Goal: Download file/media

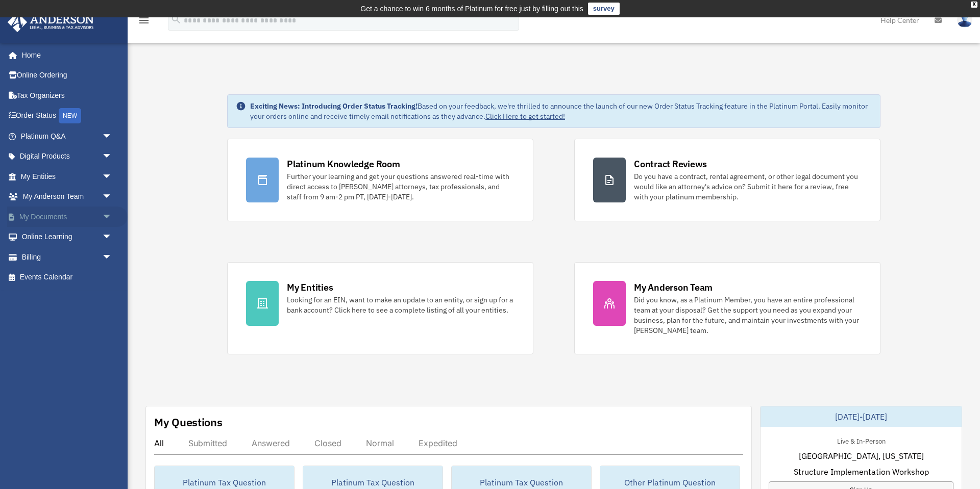
click at [107, 217] on span "arrow_drop_down" at bounding box center [112, 217] width 20 height 21
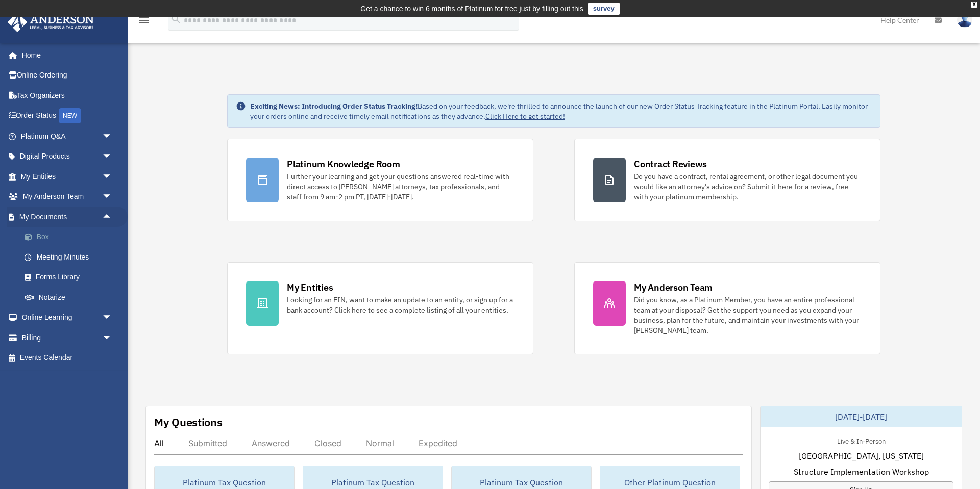
click at [34, 238] on span at bounding box center [33, 237] width 7 height 7
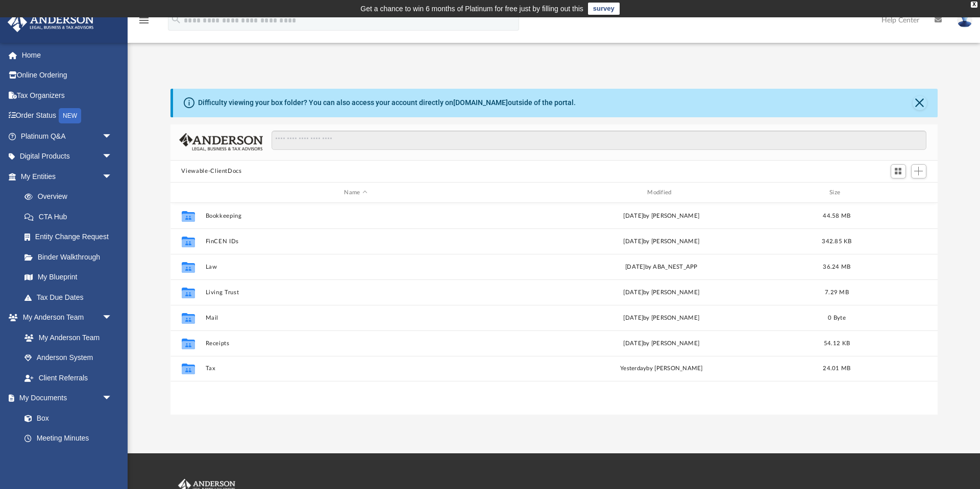
scroll to position [232, 767]
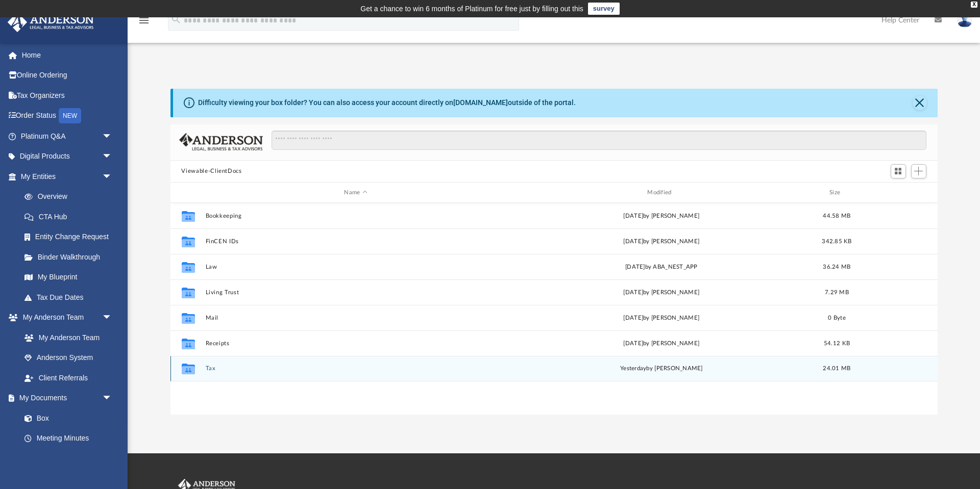
click at [212, 369] on button "Tax" at bounding box center [355, 369] width 301 height 7
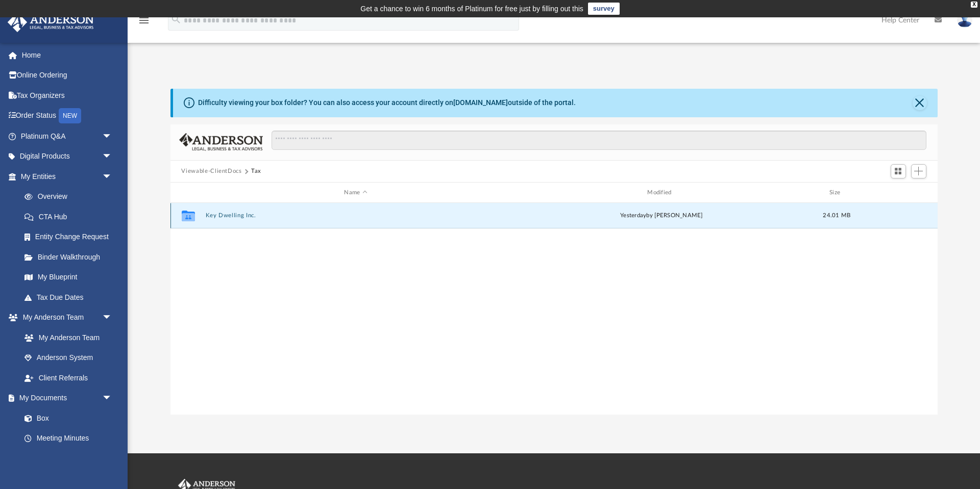
click at [218, 216] on button "Key Dwelling Inc." at bounding box center [355, 216] width 301 height 7
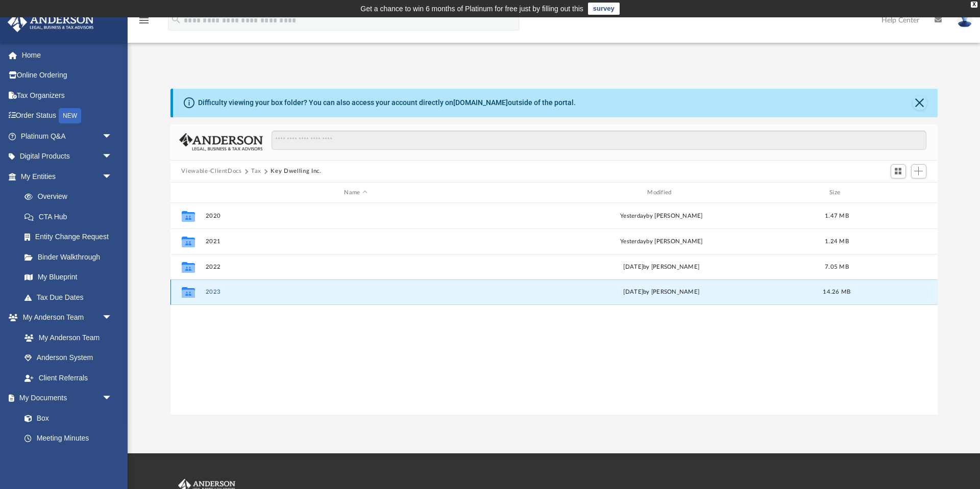
click at [213, 292] on button "2023" at bounding box center [355, 292] width 301 height 7
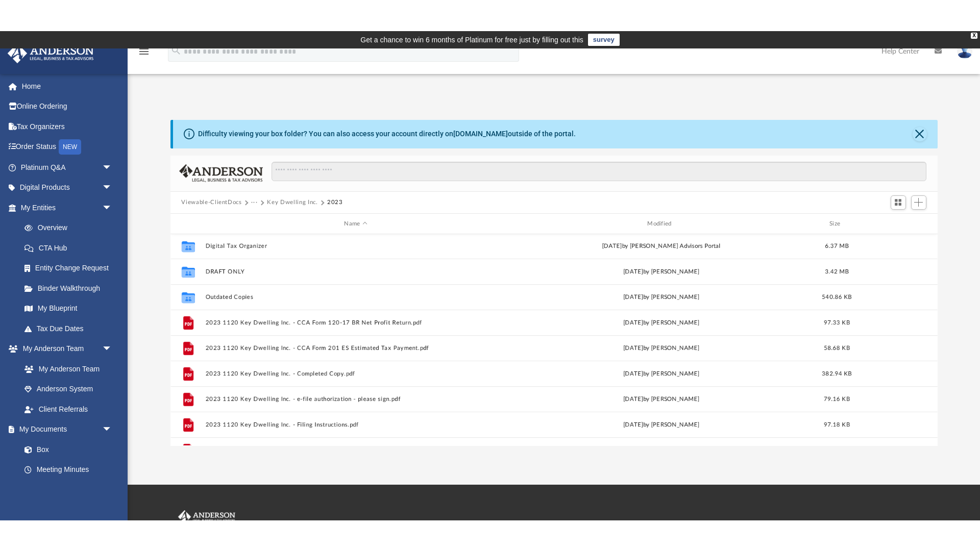
scroll to position [0, 0]
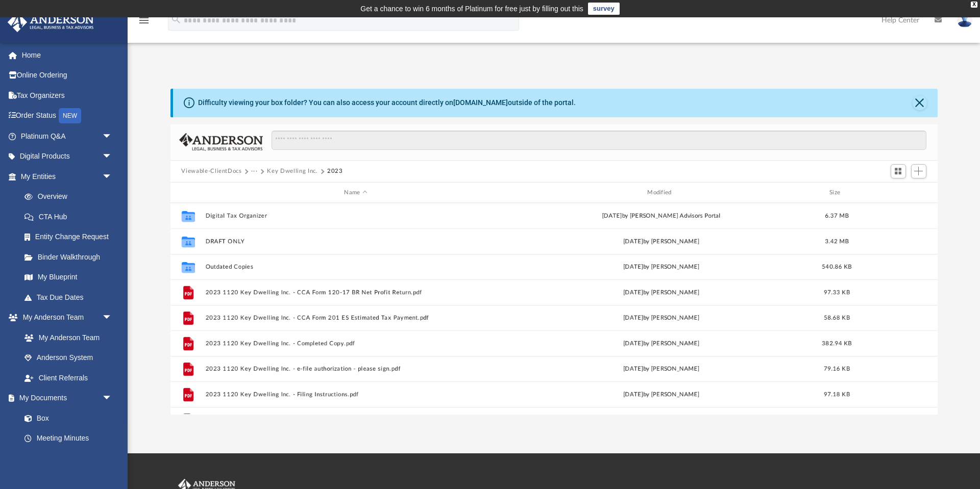
click at [285, 169] on button "Key Dwelling Inc." at bounding box center [292, 171] width 51 height 9
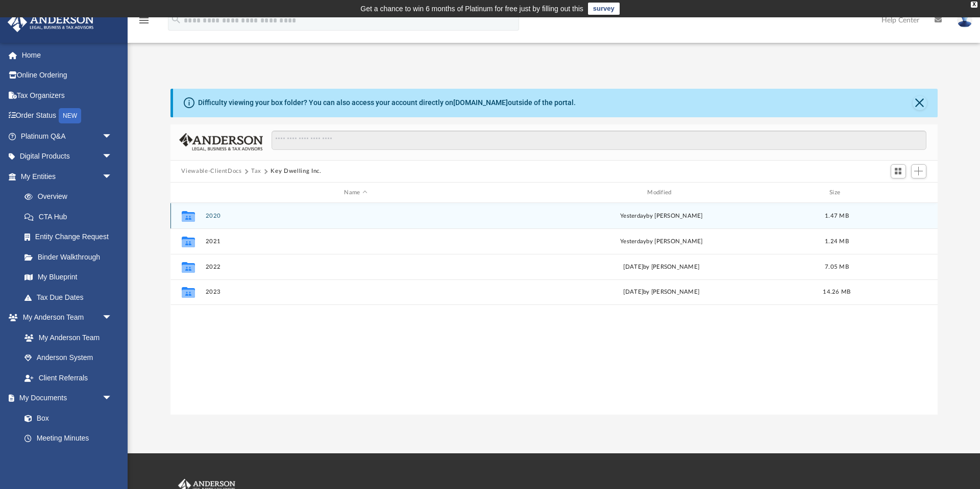
click at [214, 215] on button "2020" at bounding box center [355, 216] width 301 height 7
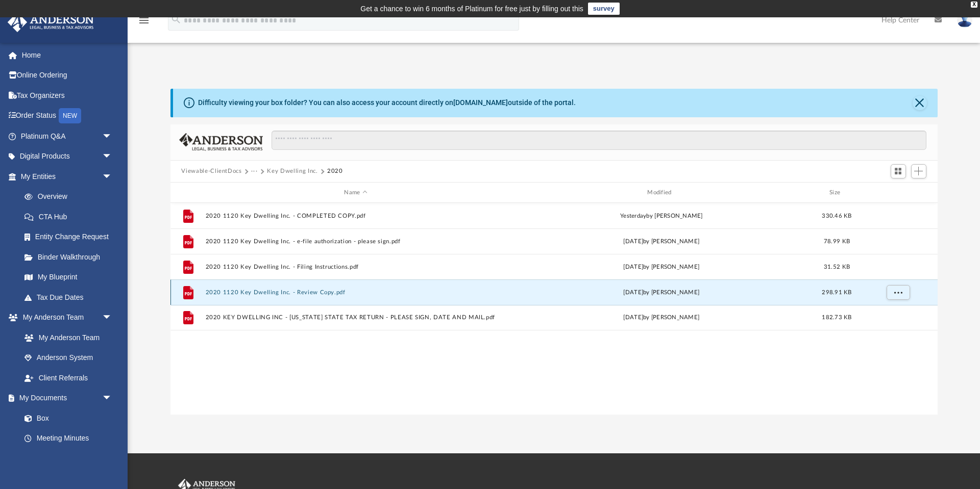
click at [308, 293] on button "2020 1120 Key Dwelling Inc. - Review Copy.pdf" at bounding box center [355, 292] width 301 height 7
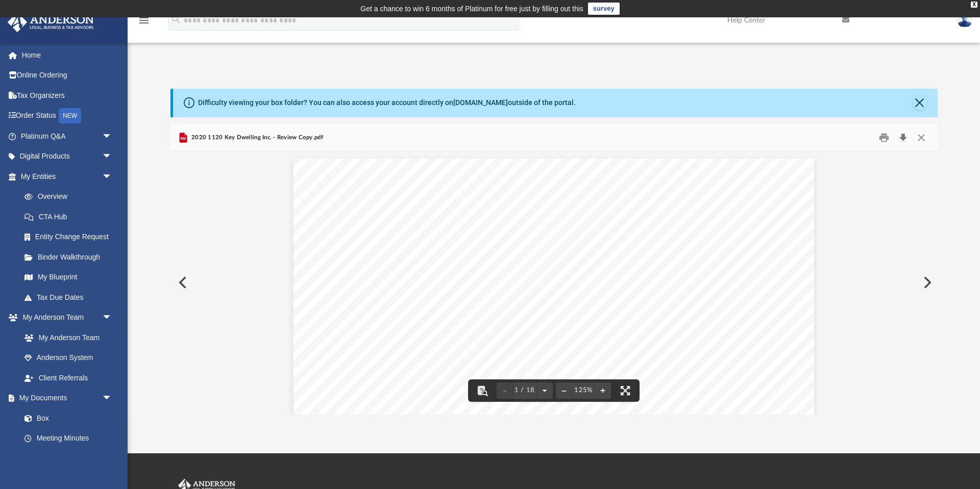
click at [902, 135] on button "Download" at bounding box center [903, 138] width 18 height 16
click at [916, 101] on button "Close" at bounding box center [919, 103] width 14 height 14
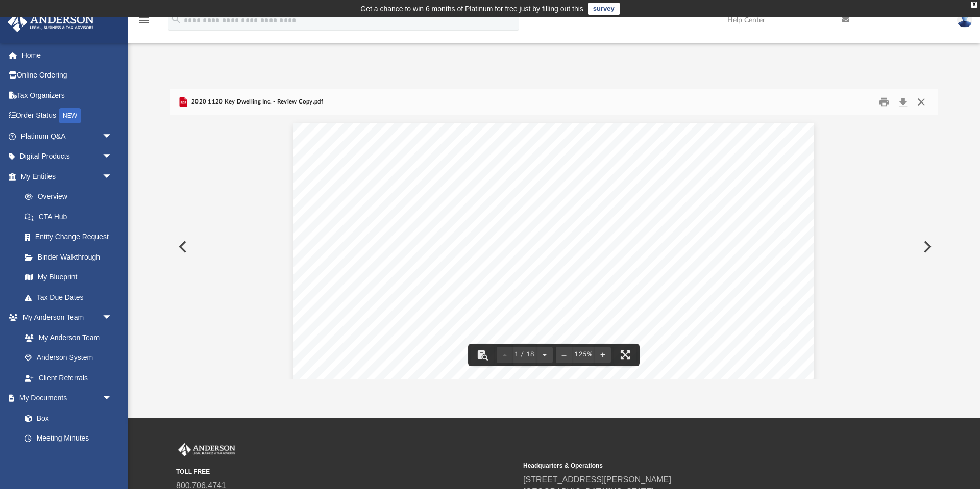
click at [917, 102] on button "Close" at bounding box center [921, 102] width 18 height 16
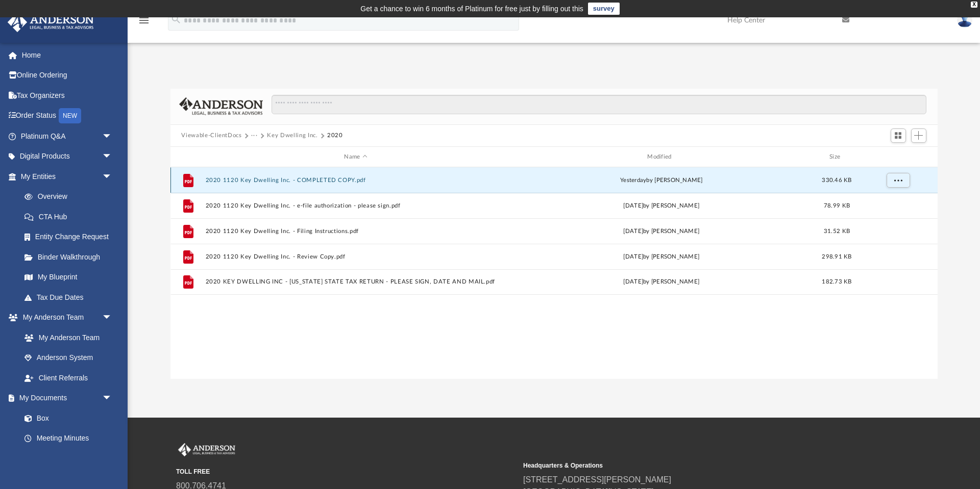
click at [243, 178] on button "2020 1120 Key Dwelling Inc. - COMPLETED COPY.pdf" at bounding box center [355, 180] width 301 height 7
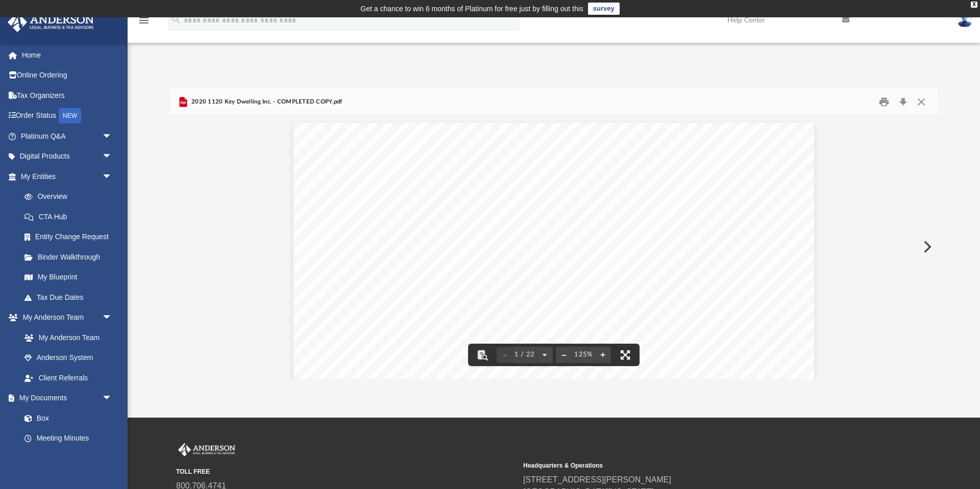
click at [625, 355] on button "File preview" at bounding box center [625, 355] width 22 height 22
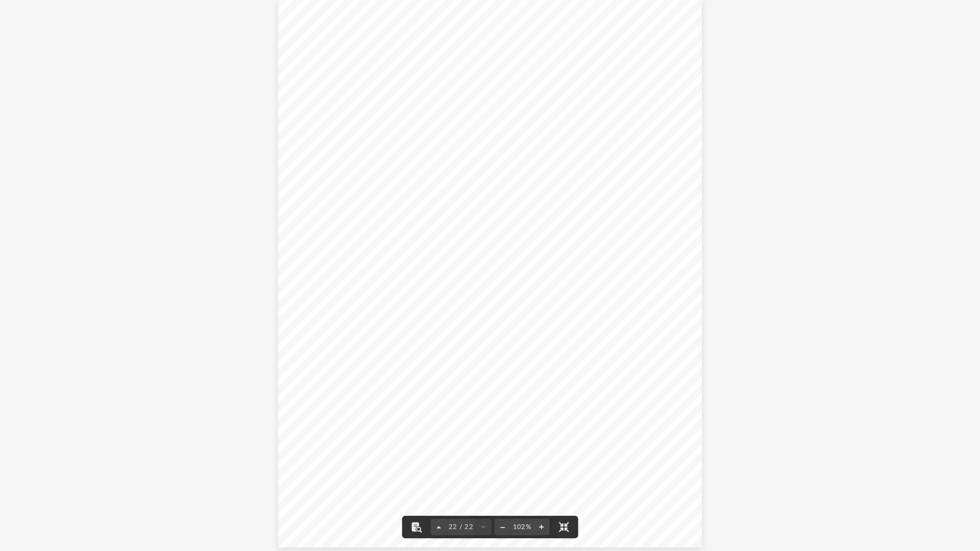
scroll to position [11731, 0]
click at [654, 457] on div "3 1 2 1 2 3 For each municipality with apportionable income this amount should …" at bounding box center [490, 269] width 424 height 549
drag, startPoint x: 558, startPoint y: 519, endPoint x: 679, endPoint y: 467, distance: 131.7
click at [687, 465] on div "011633 12-18-20 5 13 14 15 16 17 18 19 20 21 22 23 24 25 26 and Yes No a b a b …" at bounding box center [490, 275] width 980 height 551
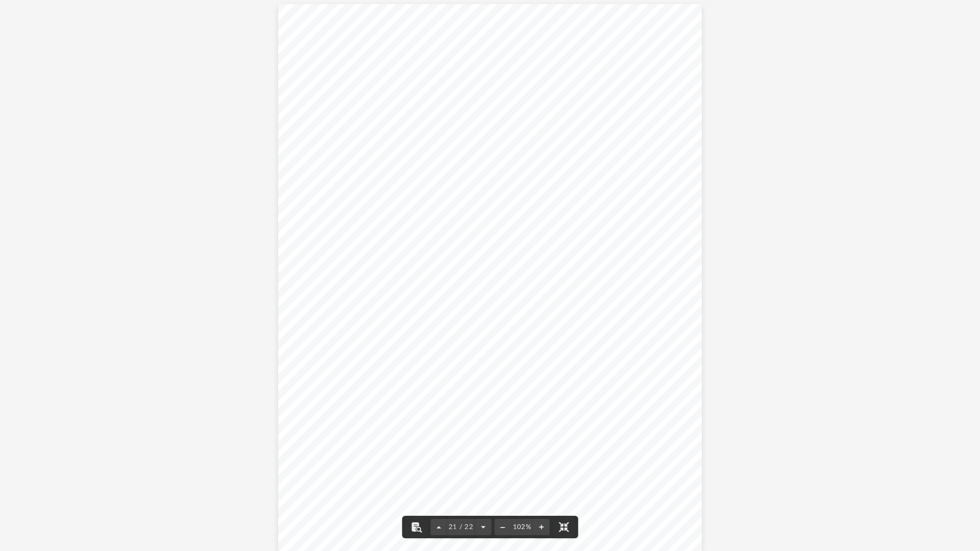
drag, startPoint x: 310, startPoint y: 140, endPoint x: 494, endPoint y: 170, distance: 186.8
click at [494, 170] on div "1. 2. 3. 4. 5. Date Business or Trust Created Did you file a return last year? …" at bounding box center [490, 278] width 424 height 549
drag, startPoint x: 367, startPoint y: 154, endPoint x: 448, endPoint y: 170, distance: 81.7
click at [448, 170] on div "1. 2. 3. 4. 5. Date Business or Trust Created Did you file a return last year? …" at bounding box center [490, 278] width 424 height 549
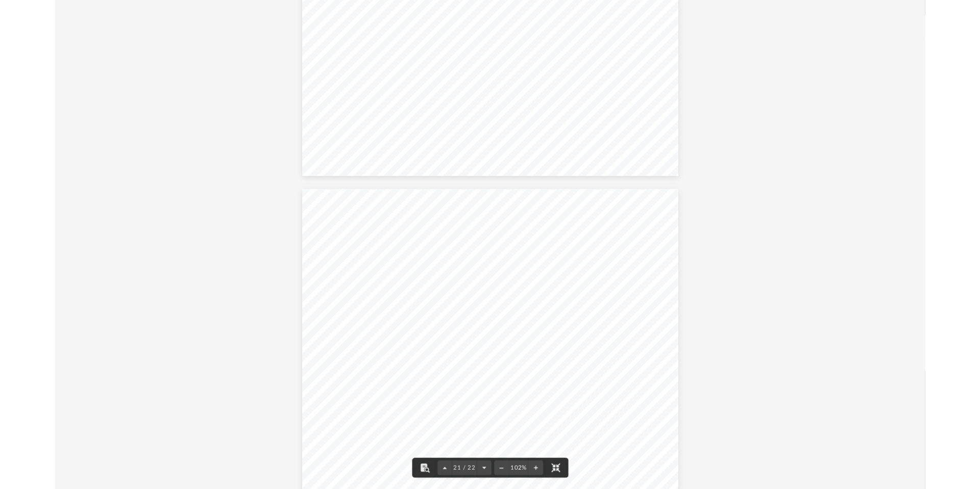
scroll to position [11061, 0]
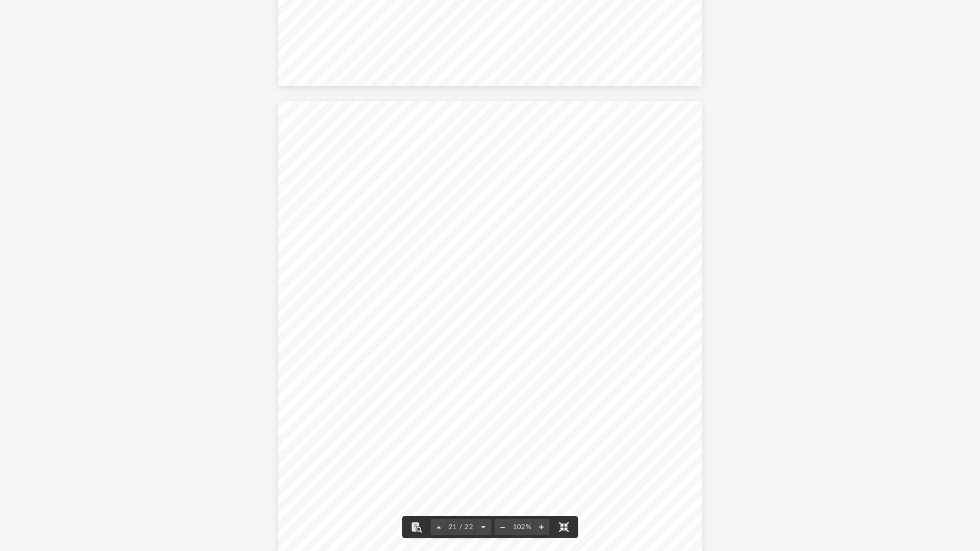
drag, startPoint x: 562, startPoint y: 534, endPoint x: 450, endPoint y: 181, distance: 370.4
click at [562, 489] on button "File preview" at bounding box center [563, 527] width 22 height 22
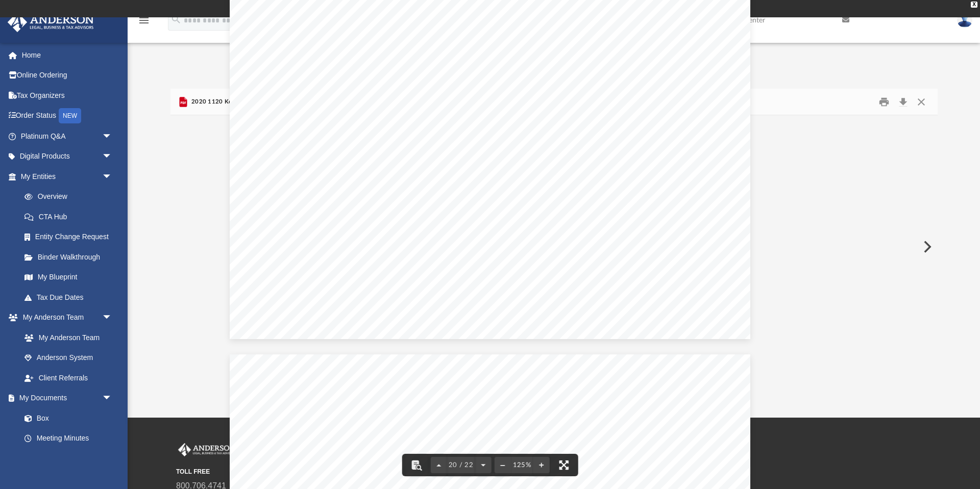
scroll to position [13150, 0]
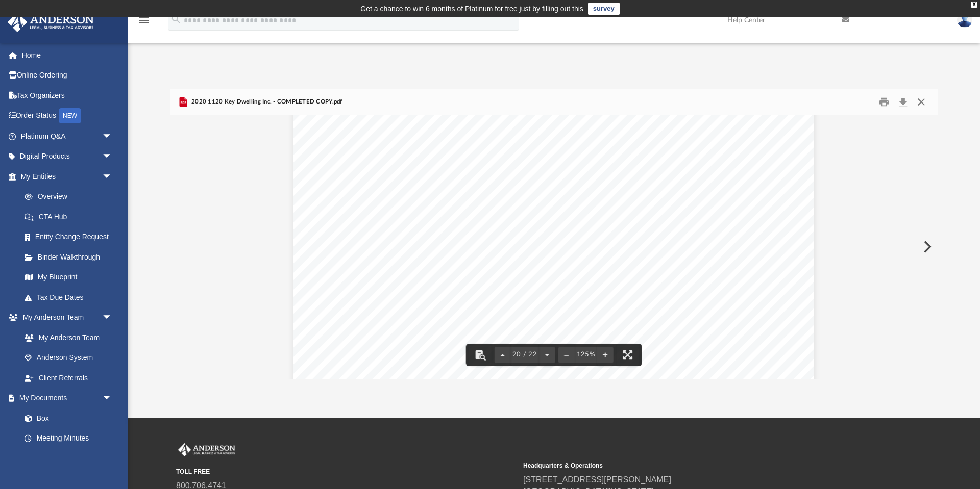
click at [921, 105] on button "Close" at bounding box center [921, 102] width 18 height 16
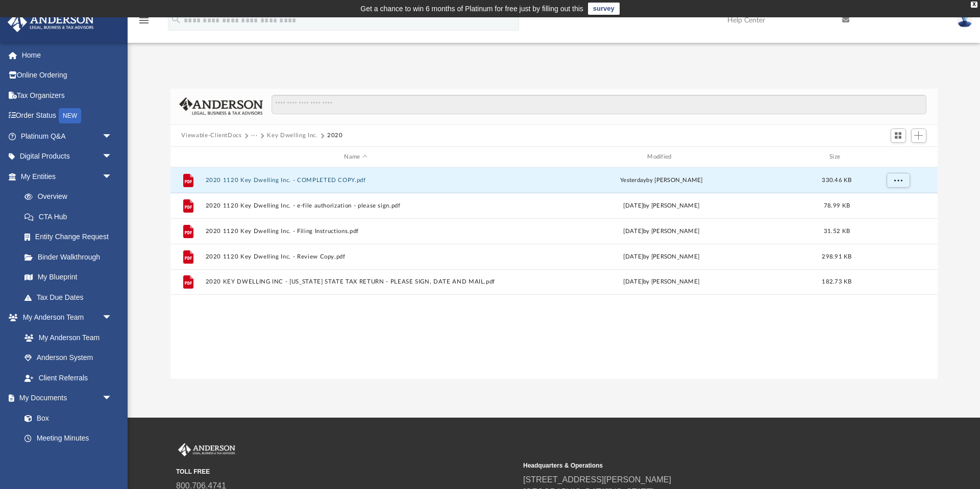
click at [280, 132] on button "Key Dwelling Inc." at bounding box center [292, 135] width 51 height 9
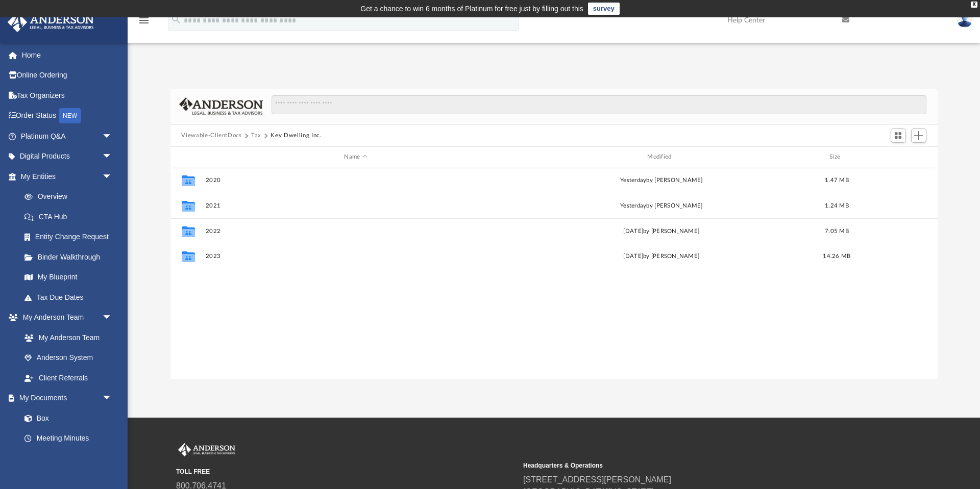
click at [214, 135] on button "Viewable-ClientDocs" at bounding box center [211, 135] width 60 height 9
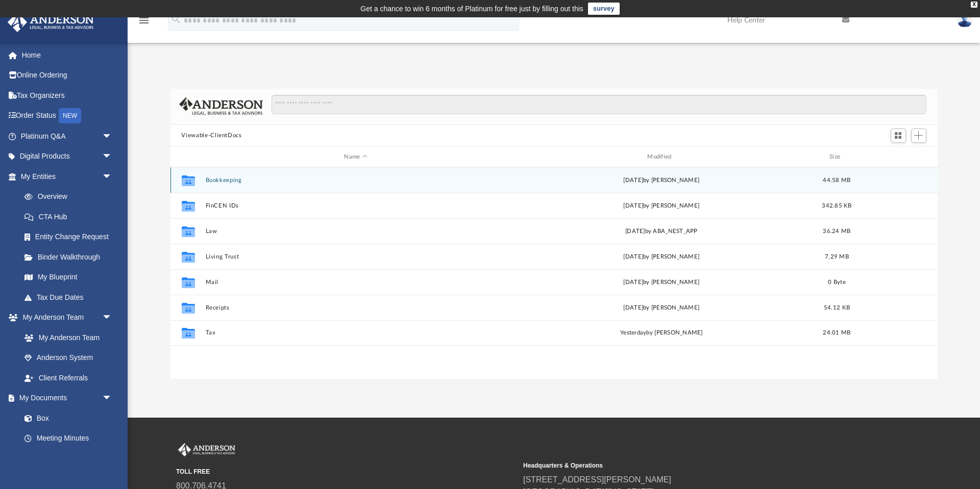
click at [216, 178] on button "Bookkeeping" at bounding box center [355, 180] width 301 height 7
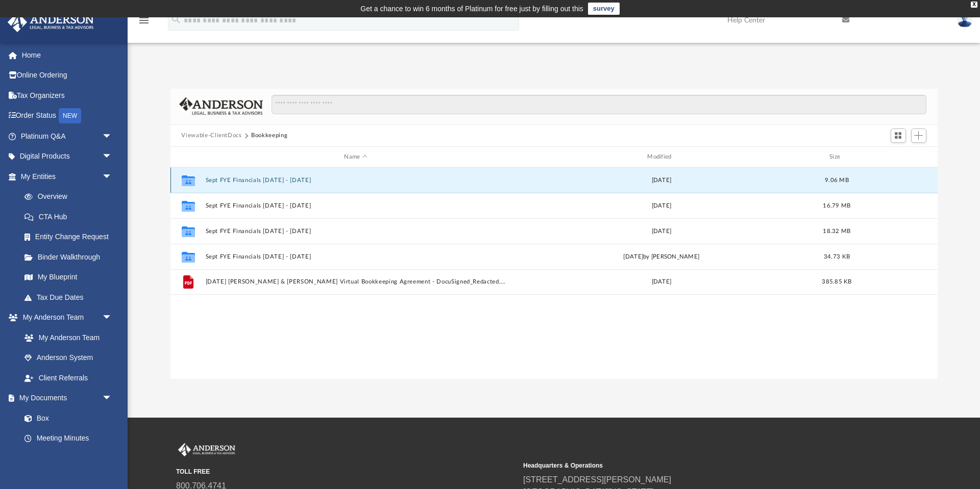
click at [256, 177] on button "Sept FYE Financials 2020 - 2021" at bounding box center [355, 180] width 301 height 7
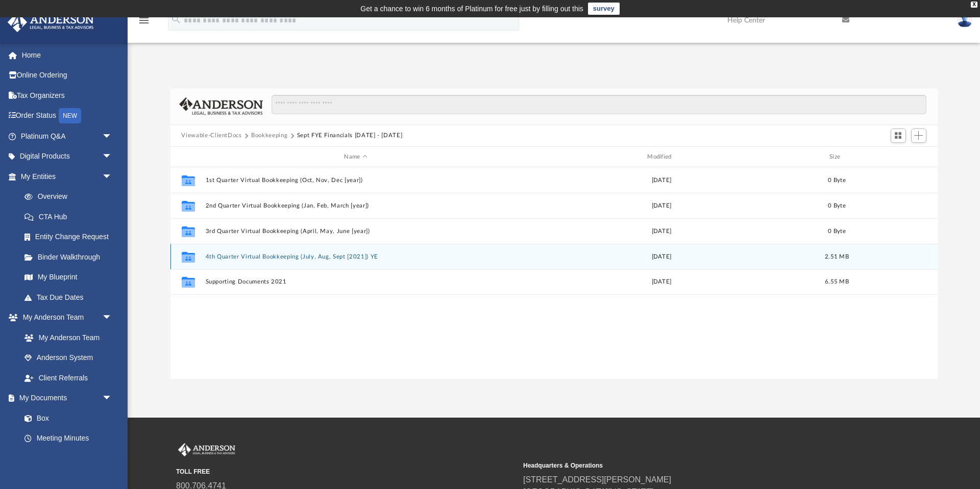
click at [265, 258] on button "4th Quarter Virtual Bookkeeping (July, Aug, Sept [2021]) YE" at bounding box center [355, 257] width 301 height 7
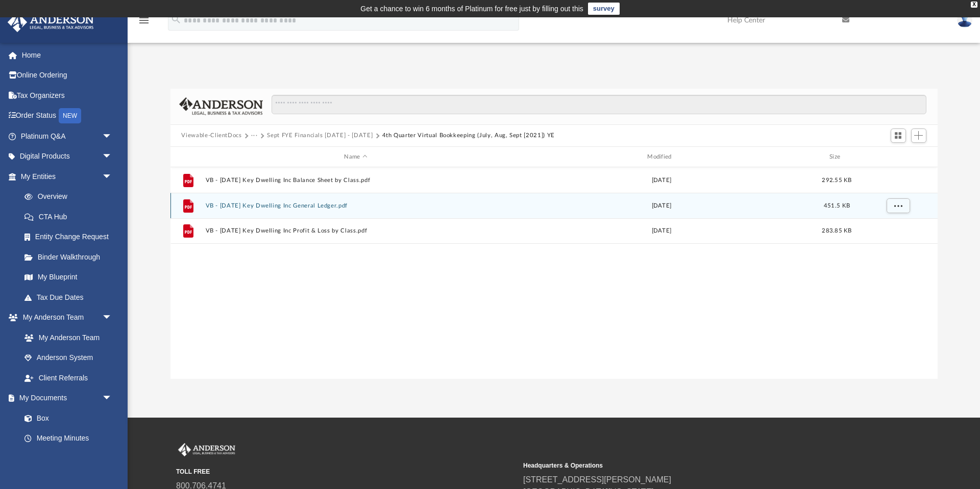
click at [317, 205] on button "VB - 09.30.2021 Key Dwelling Inc General Ledger.pdf" at bounding box center [355, 206] width 301 height 7
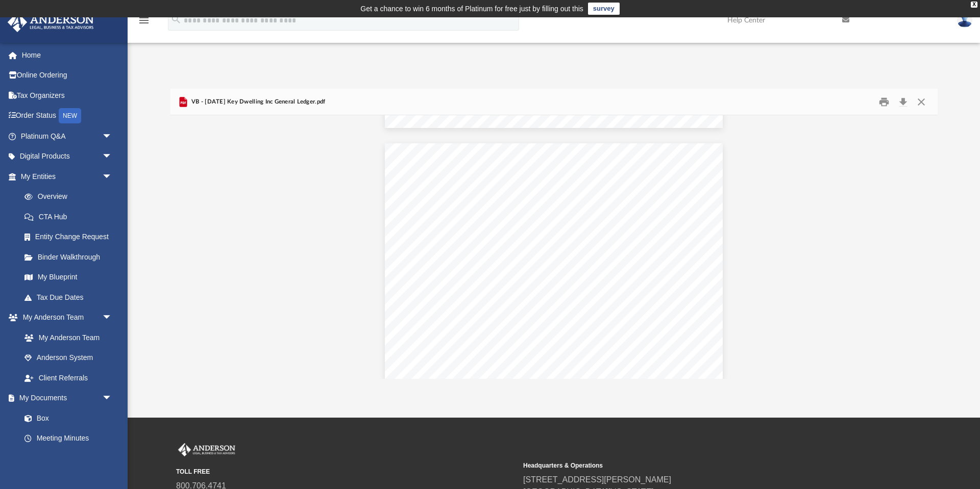
scroll to position [1737, 0]
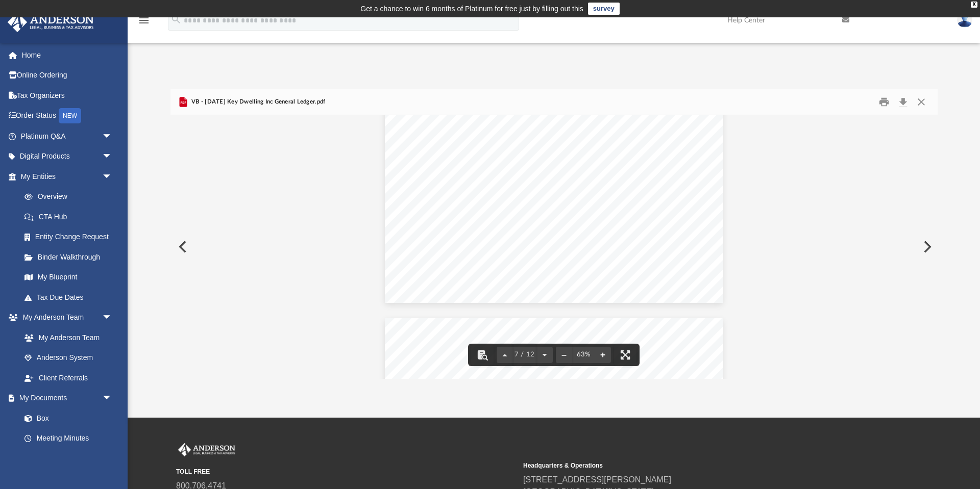
click at [604, 354] on button "File preview" at bounding box center [603, 355] width 16 height 22
click at [604, 353] on button "File preview" at bounding box center [603, 355] width 16 height 22
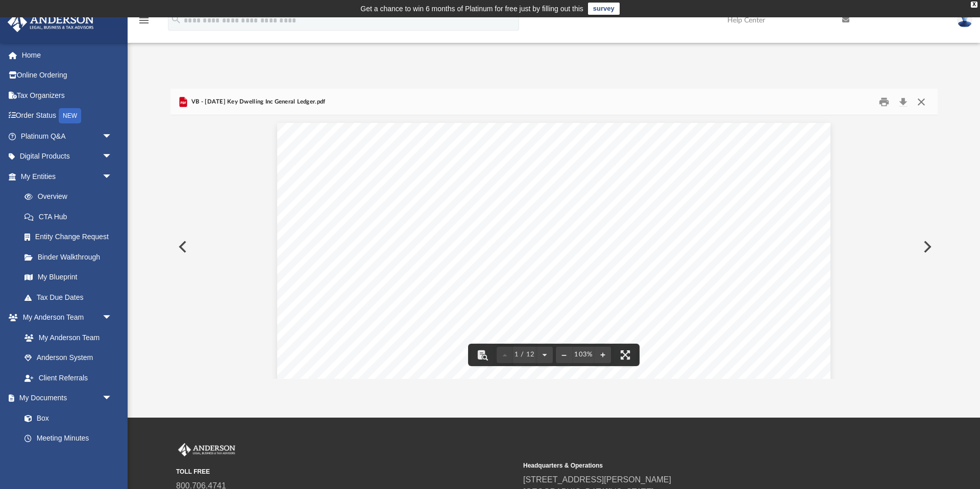
click at [917, 102] on button "Close" at bounding box center [921, 102] width 18 height 16
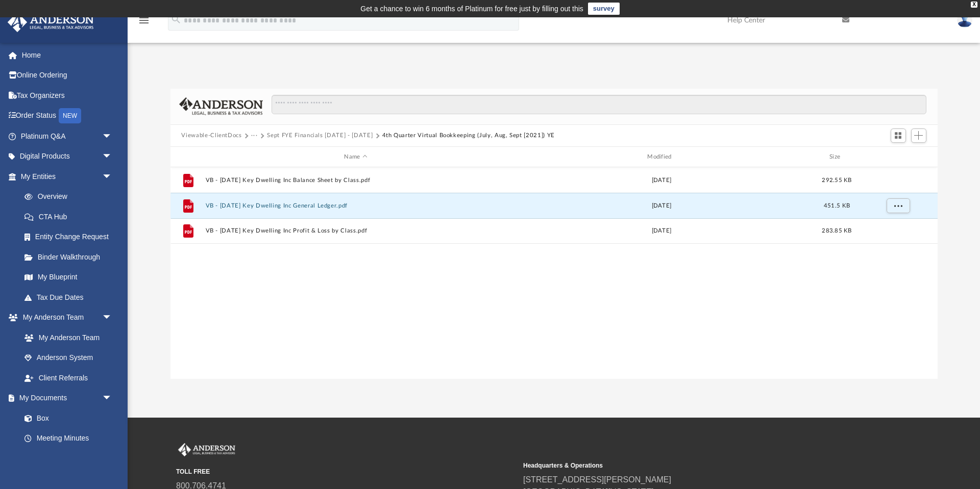
click at [294, 136] on button "Sept FYE Financials 2020 - 2021" at bounding box center [320, 135] width 106 height 9
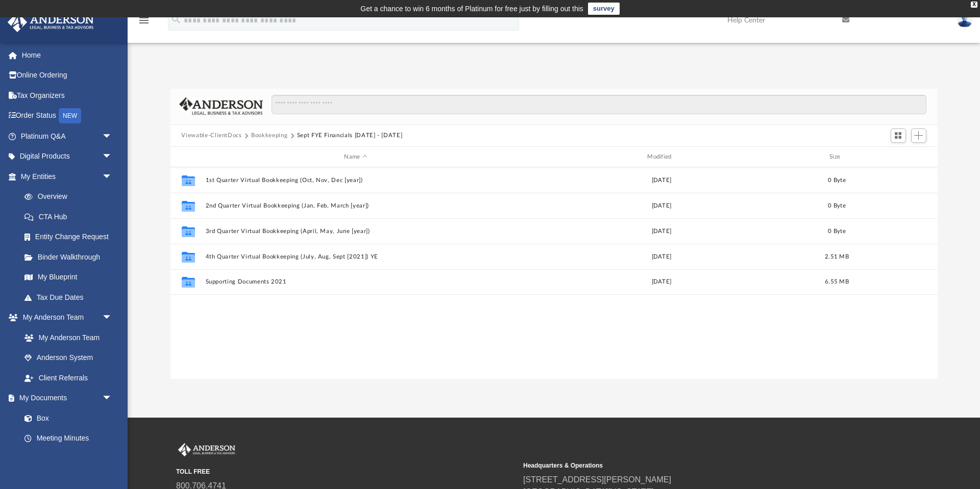
click at [270, 137] on button "Bookkeeping" at bounding box center [269, 135] width 36 height 9
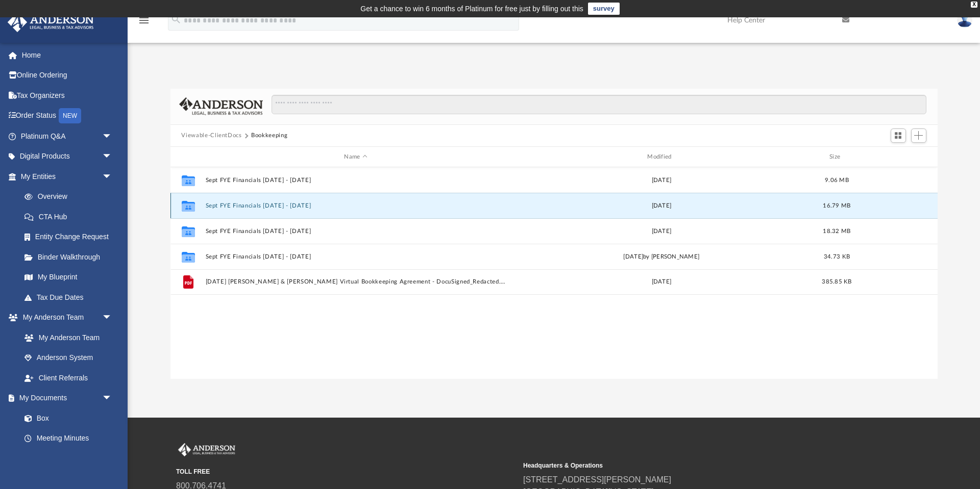
click at [283, 206] on button "Sept FYE Financials 2021 - 2022" at bounding box center [355, 206] width 301 height 7
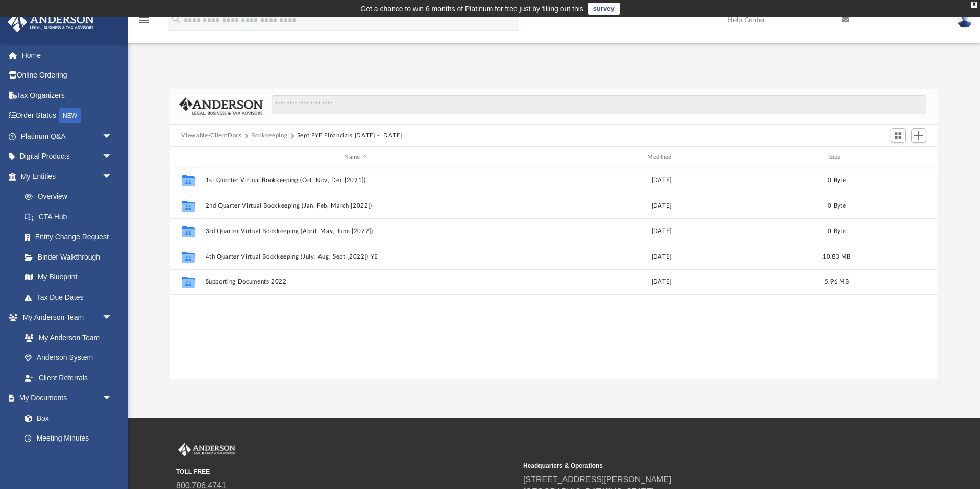
click at [214, 133] on button "Viewable-ClientDocs" at bounding box center [211, 135] width 60 height 9
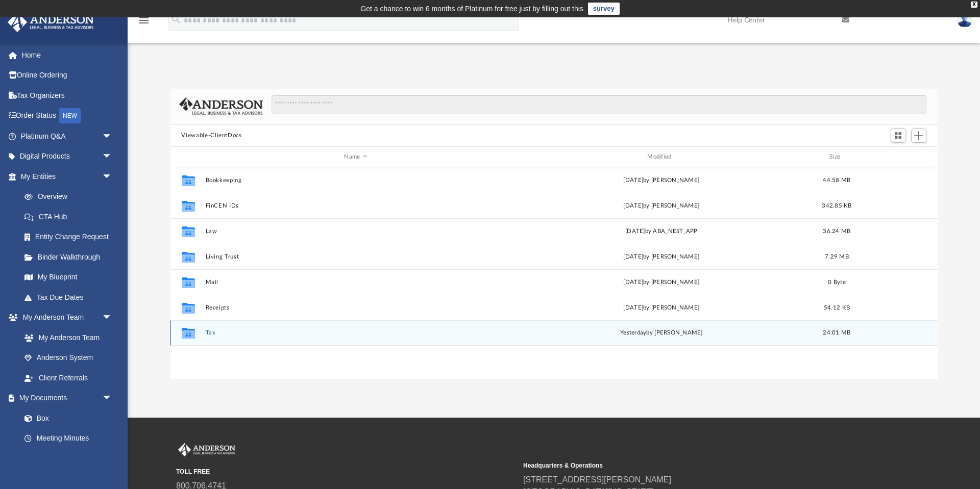
click at [212, 332] on button "Tax" at bounding box center [355, 333] width 301 height 7
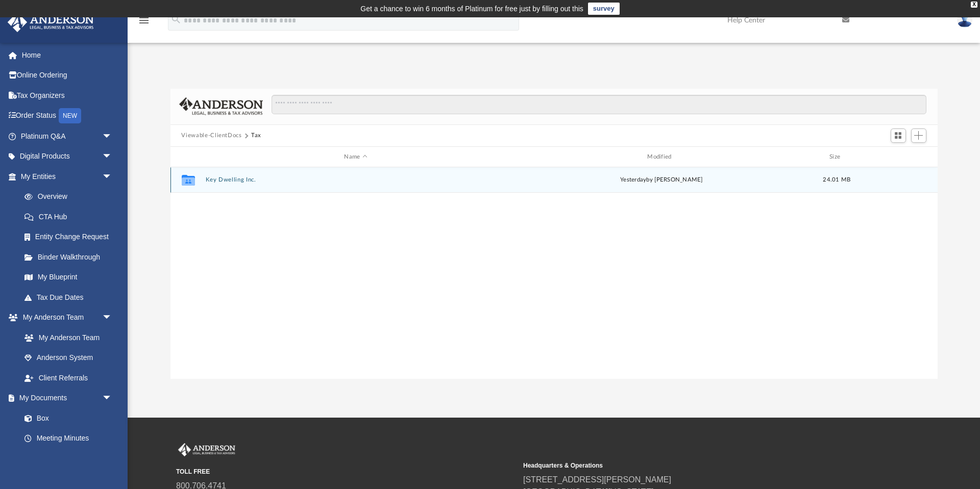
click at [244, 179] on button "Key Dwelling Inc." at bounding box center [355, 180] width 301 height 7
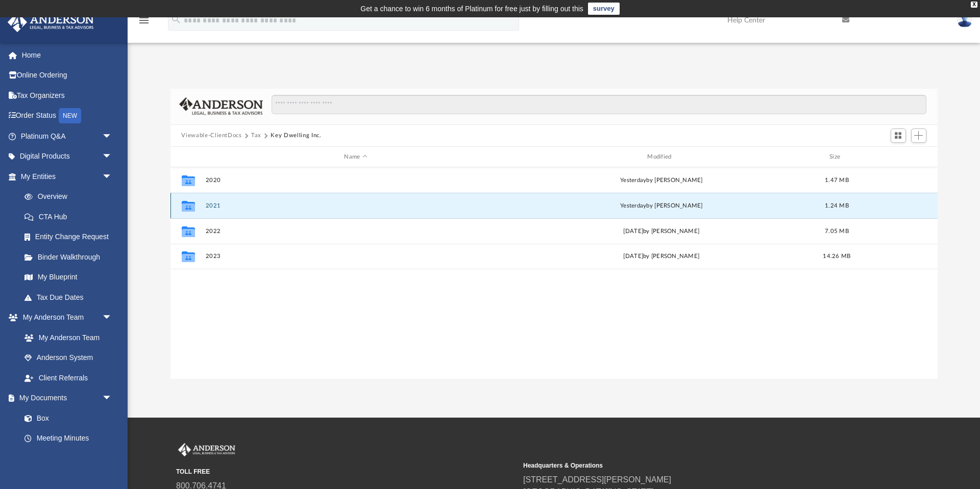
click at [216, 203] on button "2021" at bounding box center [355, 206] width 301 height 7
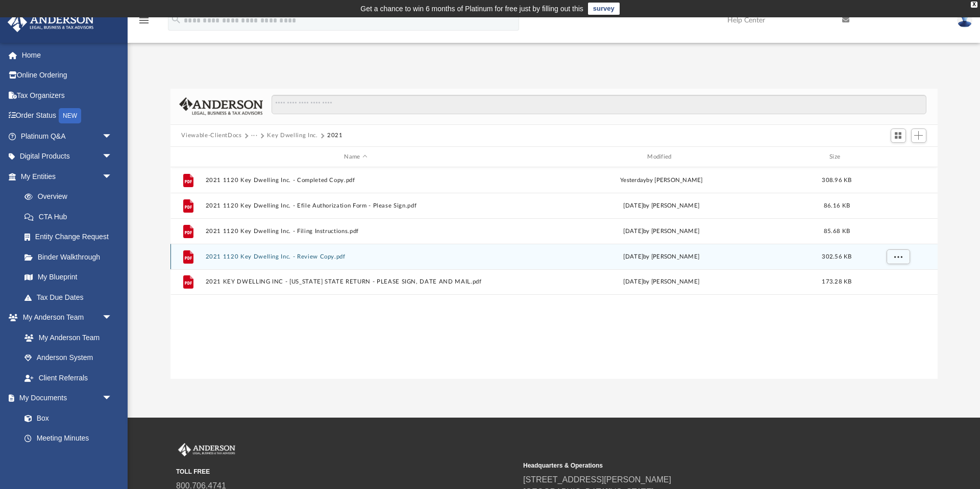
click at [322, 254] on button "2021 1120 Key Dwelling Inc. - Review Copy.pdf" at bounding box center [355, 257] width 301 height 7
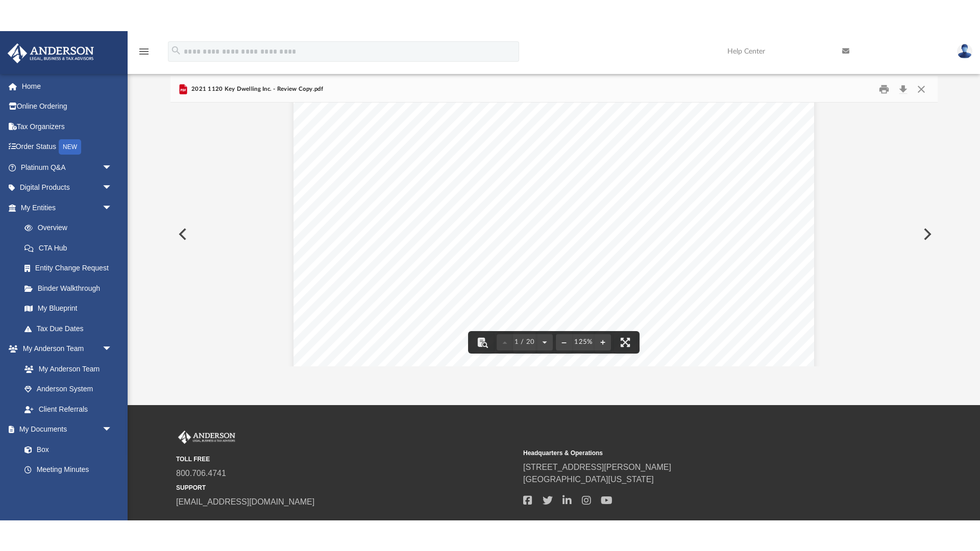
scroll to position [34, 0]
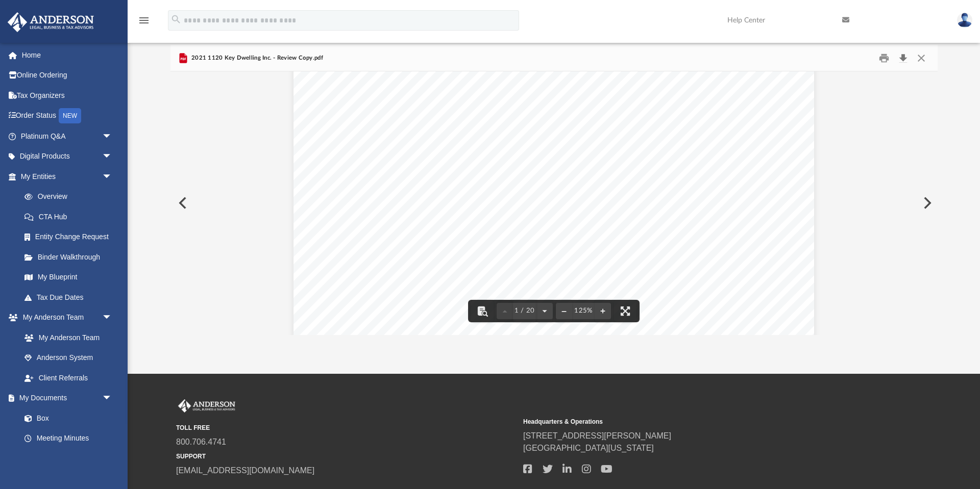
click at [904, 56] on button "Download" at bounding box center [903, 58] width 18 height 16
click at [927, 56] on button "Close" at bounding box center [921, 58] width 18 height 16
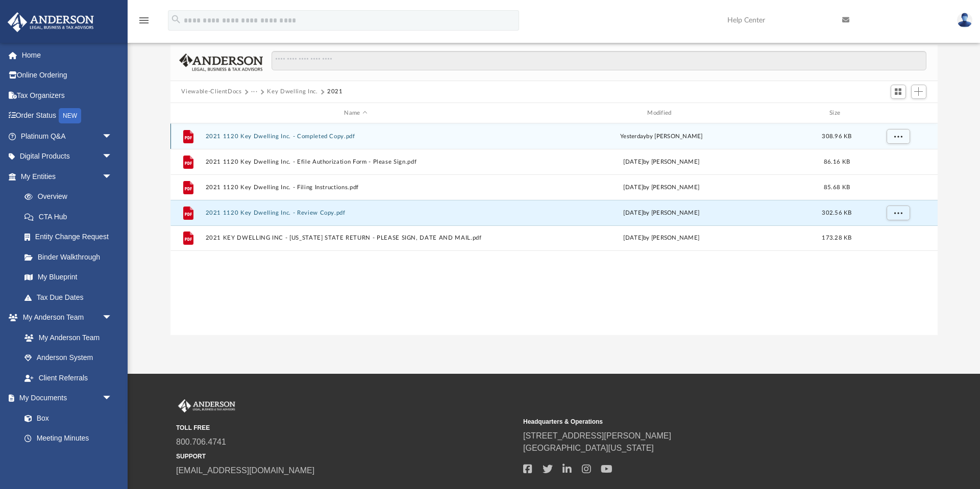
click at [307, 135] on button "2021 1120 Key Dwelling Inc. - Completed Copy.pdf" at bounding box center [355, 136] width 301 height 7
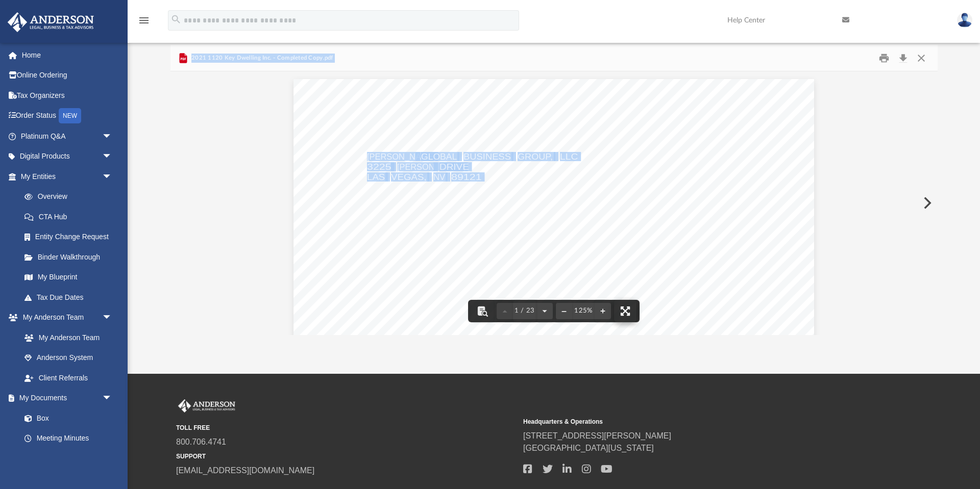
click at [624, 323] on div "126340 04-01-21 ANDERSON GLOBAL BUSINESS GROUP, LLC 3225 MCLEOD DRIVE LAS VEGAS…" at bounding box center [553, 416] width 521 height 674
click at [627, 314] on button "File preview" at bounding box center [625, 311] width 22 height 22
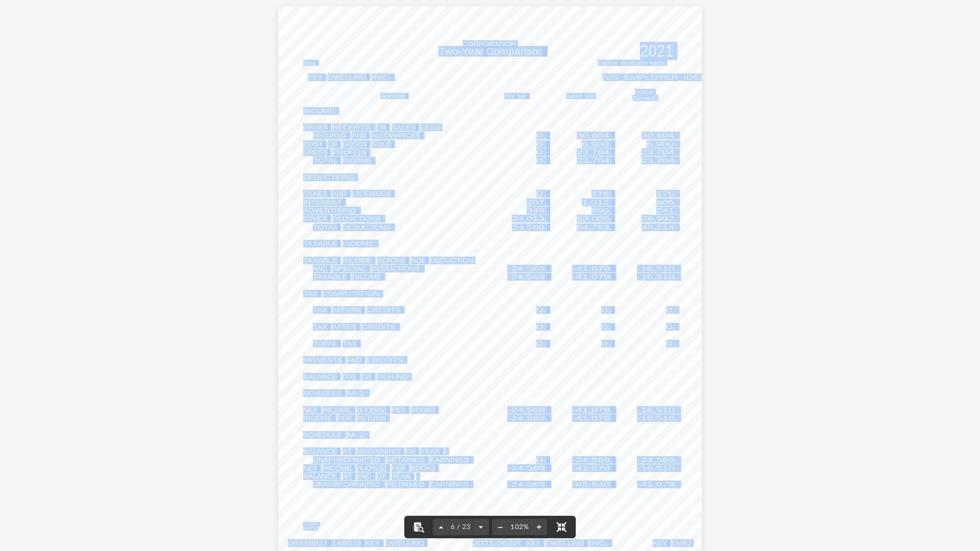
scroll to position [2828, 0]
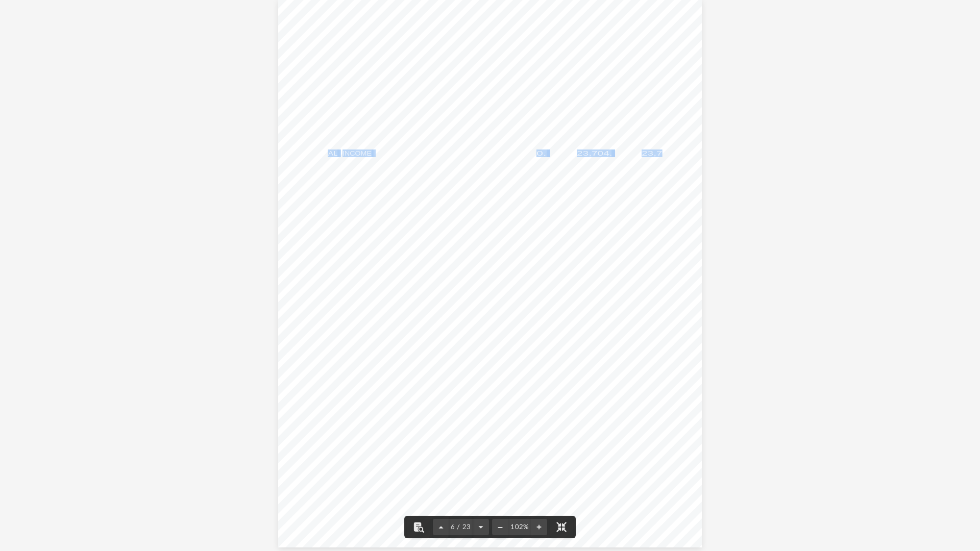
drag, startPoint x: 329, startPoint y: 152, endPoint x: 640, endPoint y: 157, distance: 311.4
click at [658, 157] on div "112841 04-01-21 Increase (Decrease) Description Prior Year Current Year Name Em…" at bounding box center [490, 273] width 424 height 549
click at [628, 152] on div "112841 04-01-21 Increase (Decrease) Description Prior Year Current Year Name Em…" at bounding box center [490, 273] width 424 height 549
click at [692, 150] on div "112841 04-01-21 Increase (Decrease) Description Prior Year Current Year Name Em…" at bounding box center [490, 273] width 424 height 549
click at [508, 151] on div "112841 04-01-21 Increase (Decrease) Description Prior Year Current Year Name Em…" at bounding box center [490, 273] width 424 height 549
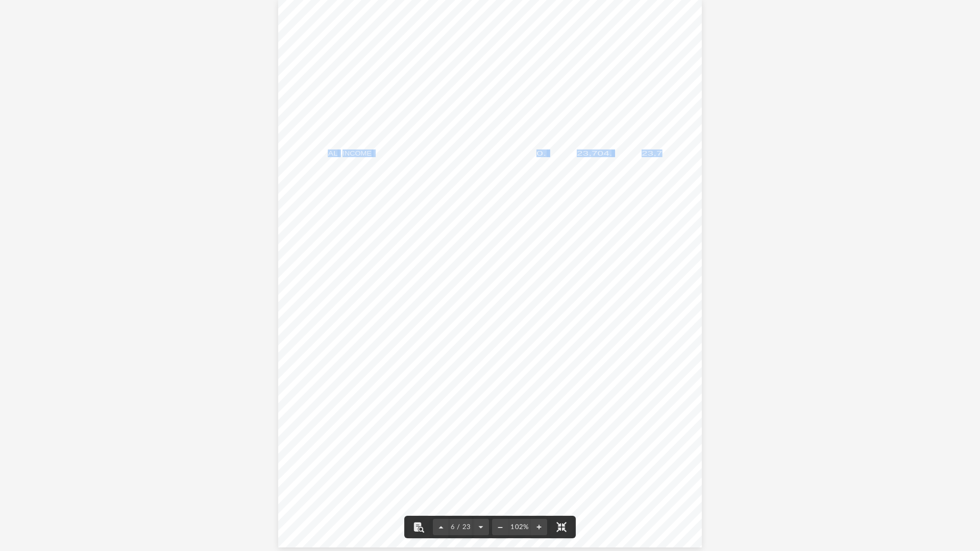
click at [442, 153] on div "112841 04-01-21 Increase (Decrease) Description Prior Year Current Year Name Em…" at bounding box center [490, 273] width 424 height 549
click at [614, 144] on div "112841 04-01-21 Increase (Decrease) Description Prior Year Current Year Name Em…" at bounding box center [490, 273] width 424 height 549
click at [678, 145] on div "112841 04-01-21 Increase (Decrease) Description Prior Year Current Year Name Em…" at bounding box center [490, 278] width 424 height 549
drag, startPoint x: 675, startPoint y: 143, endPoint x: 333, endPoint y: 136, distance: 342.5
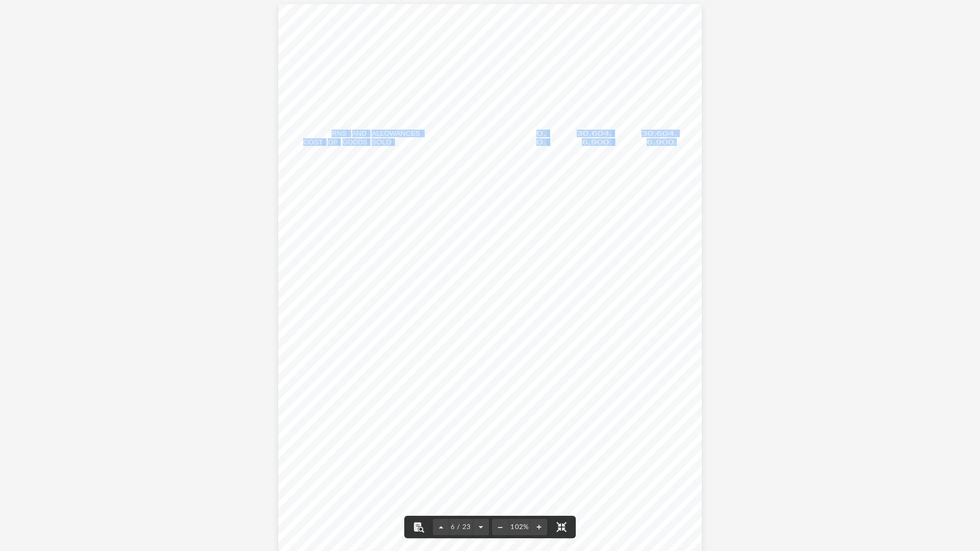
click at [333, 136] on div "112841 04-01-21 Increase (Decrease) Description Prior Year Current Year Name Em…" at bounding box center [490, 278] width 424 height 549
click at [644, 320] on div "112841 04-01-21 Increase (Decrease) Description Prior Year Current Year Name Em…" at bounding box center [490, 278] width 424 height 549
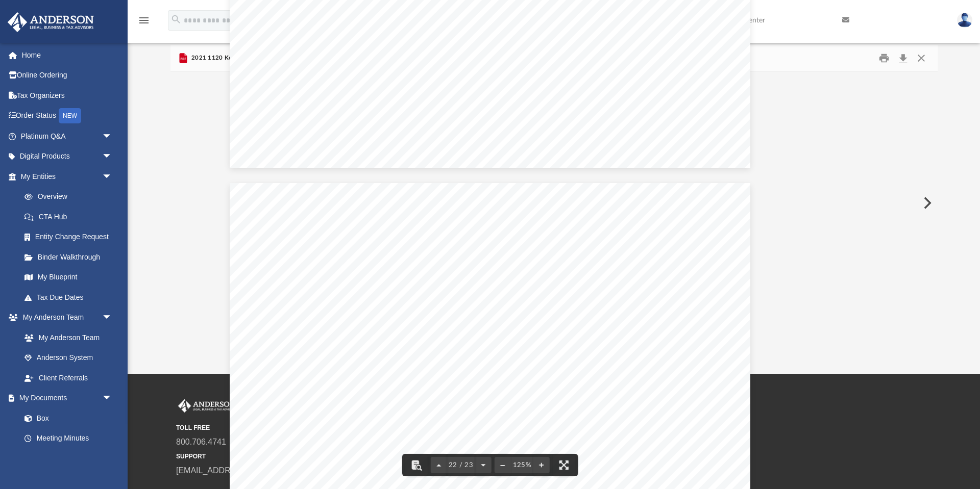
scroll to position [14809, 0]
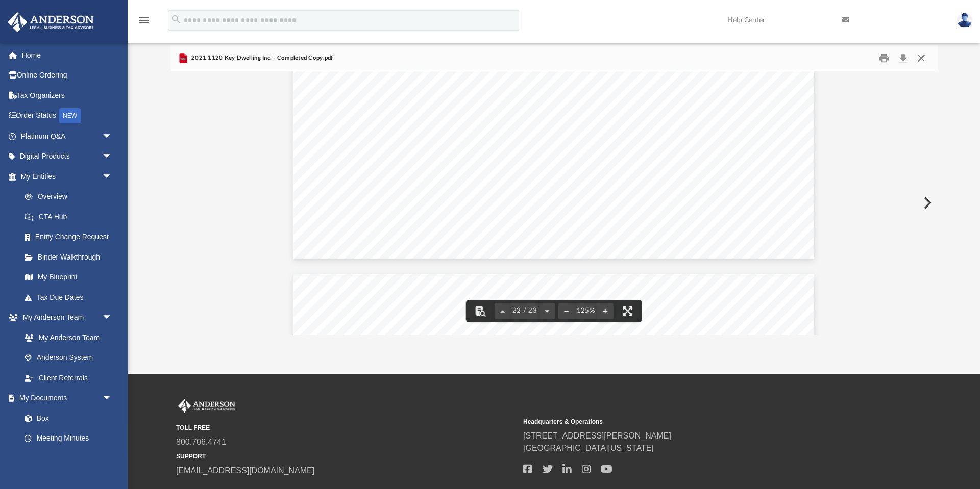
click at [924, 57] on button "Close" at bounding box center [921, 58] width 18 height 16
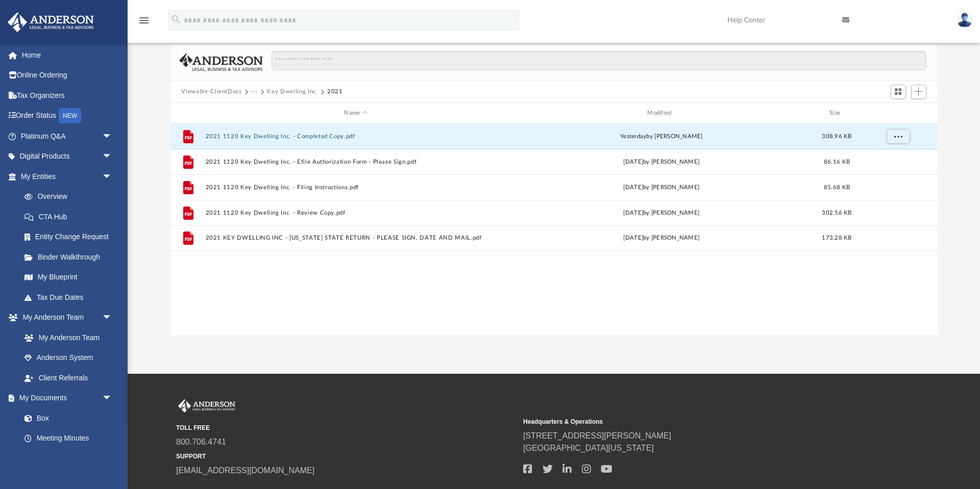
click at [286, 89] on button "Key Dwelling Inc." at bounding box center [292, 91] width 51 height 9
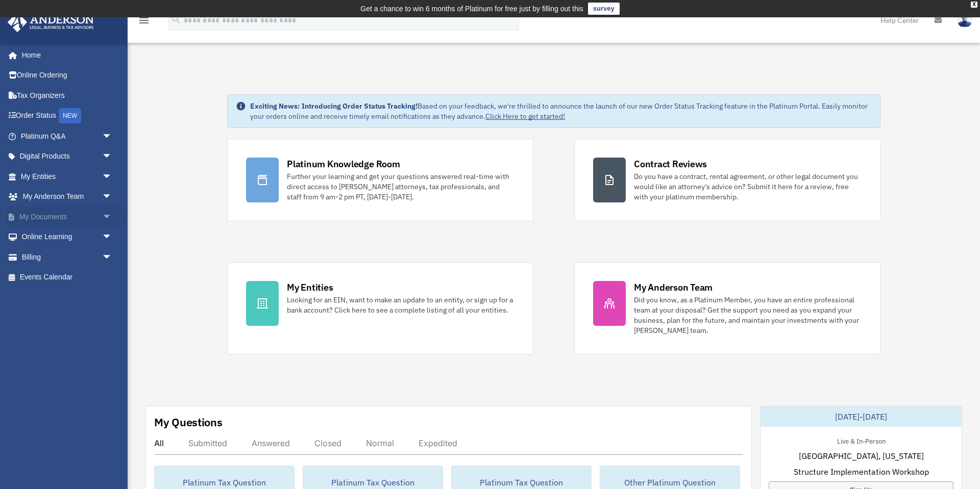
click at [103, 213] on span "arrow_drop_down" at bounding box center [112, 217] width 20 height 21
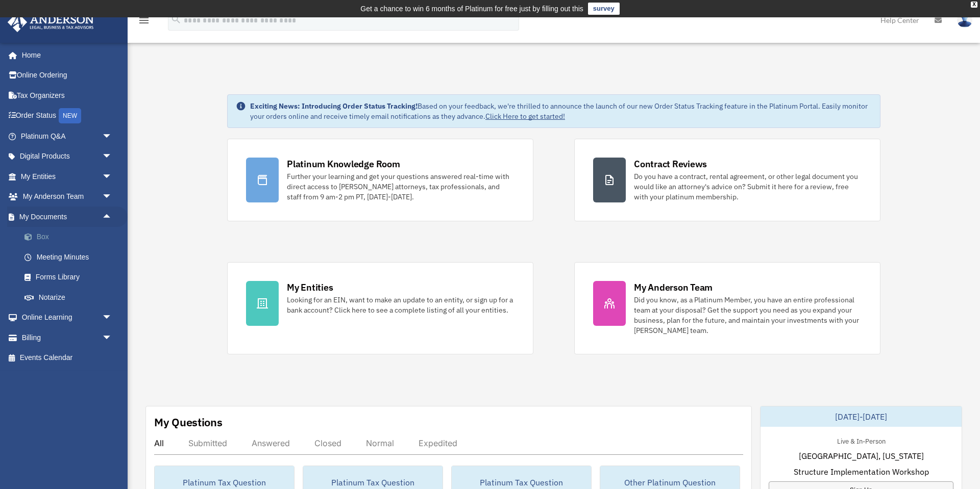
click at [57, 241] on link "Box" at bounding box center [70, 237] width 113 height 20
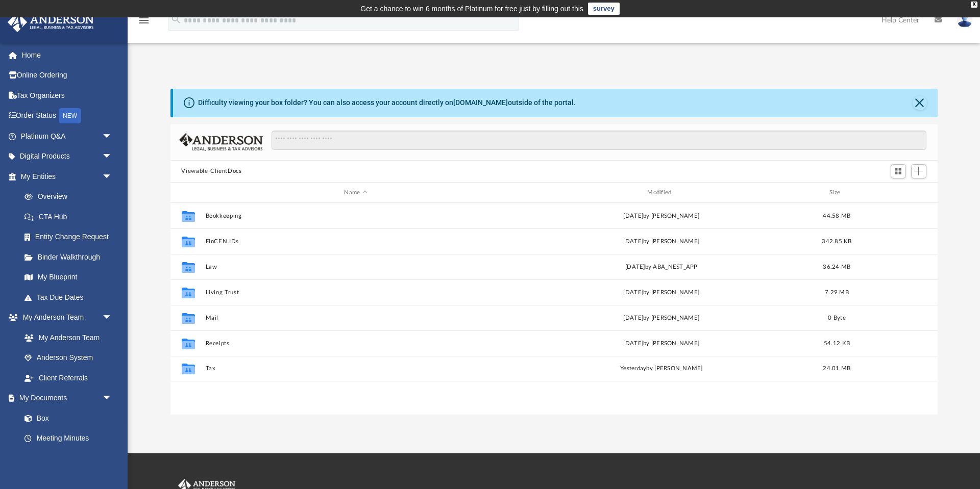
scroll to position [232, 767]
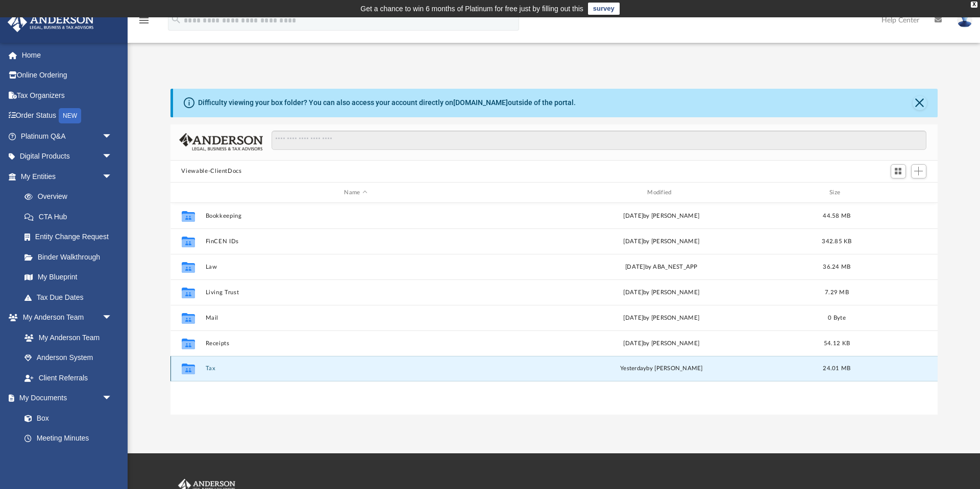
click at [208, 367] on button "Tax" at bounding box center [355, 369] width 301 height 7
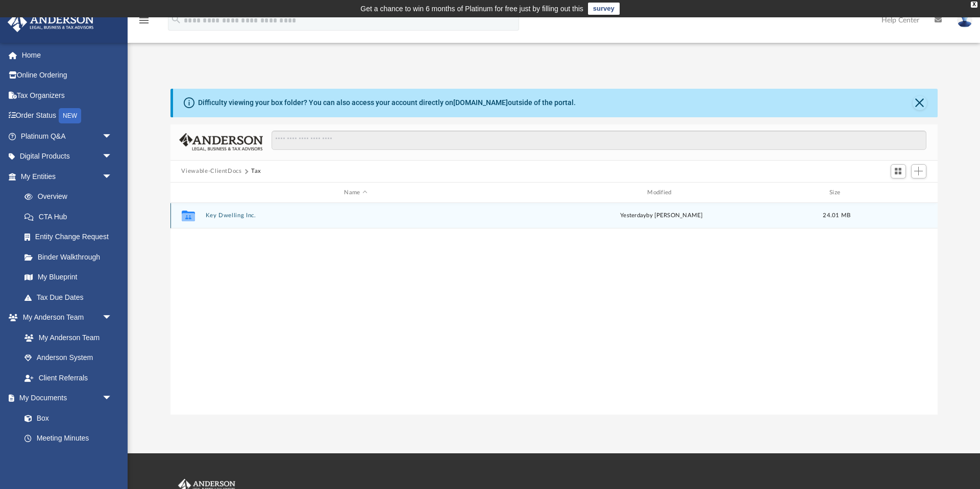
click at [239, 216] on button "Key Dwelling Inc." at bounding box center [355, 216] width 301 height 7
click at [213, 213] on button "2020" at bounding box center [355, 216] width 301 height 7
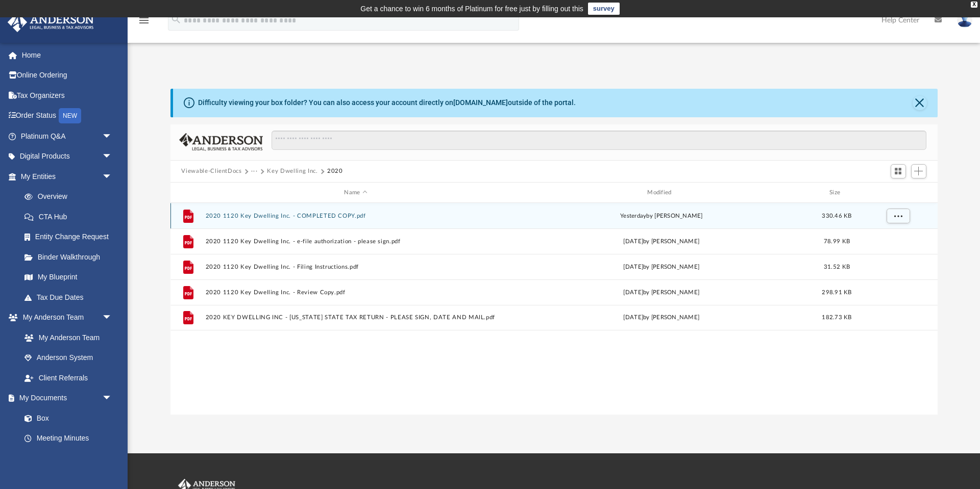
click at [343, 217] on button "2020 1120 Key Dwelling Inc. - COMPLETED COPY.pdf" at bounding box center [355, 216] width 301 height 7
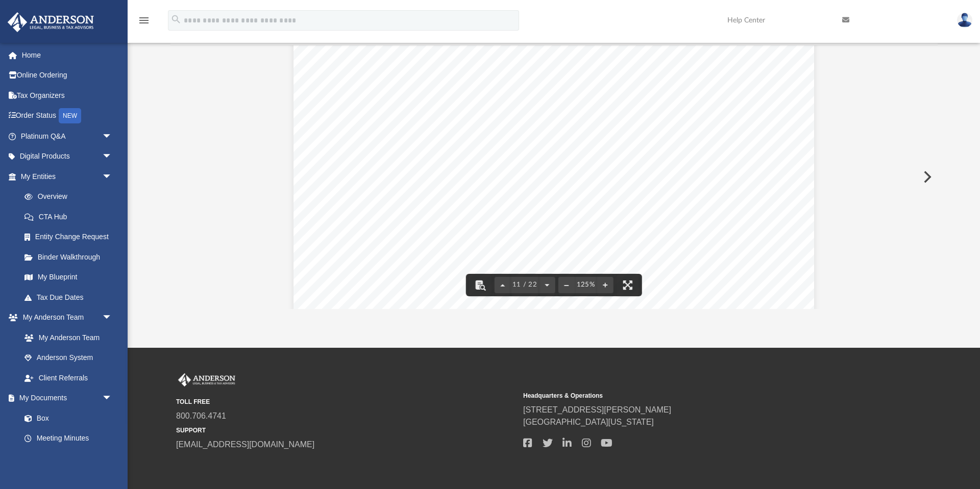
scroll to position [0, 0]
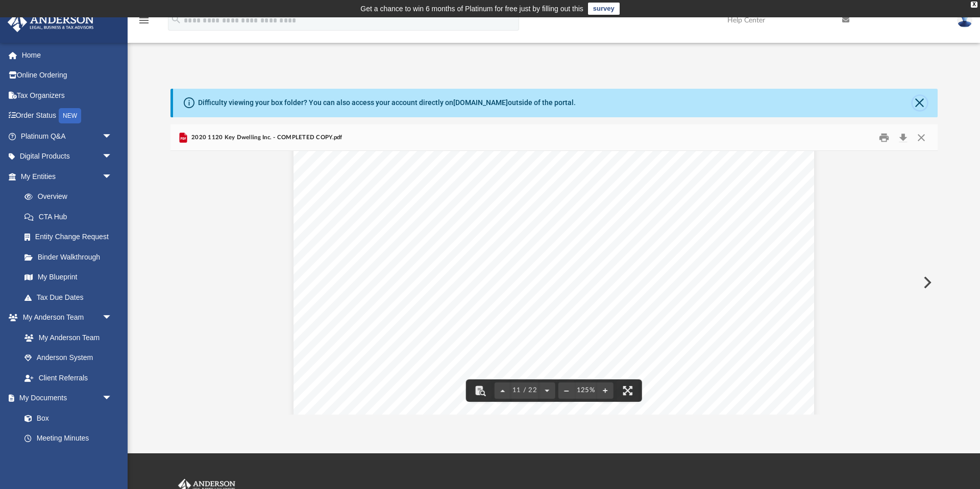
click at [921, 107] on button "Close" at bounding box center [919, 103] width 14 height 14
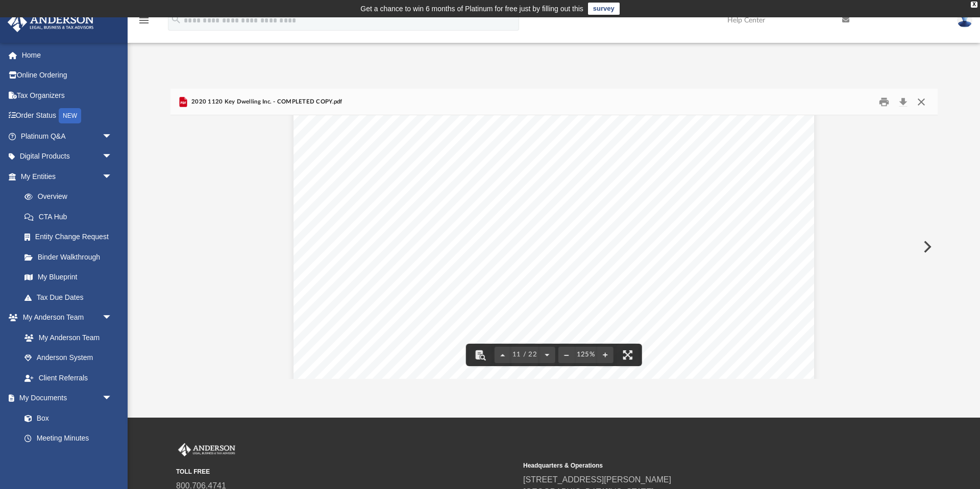
click at [928, 102] on button "Close" at bounding box center [921, 102] width 18 height 16
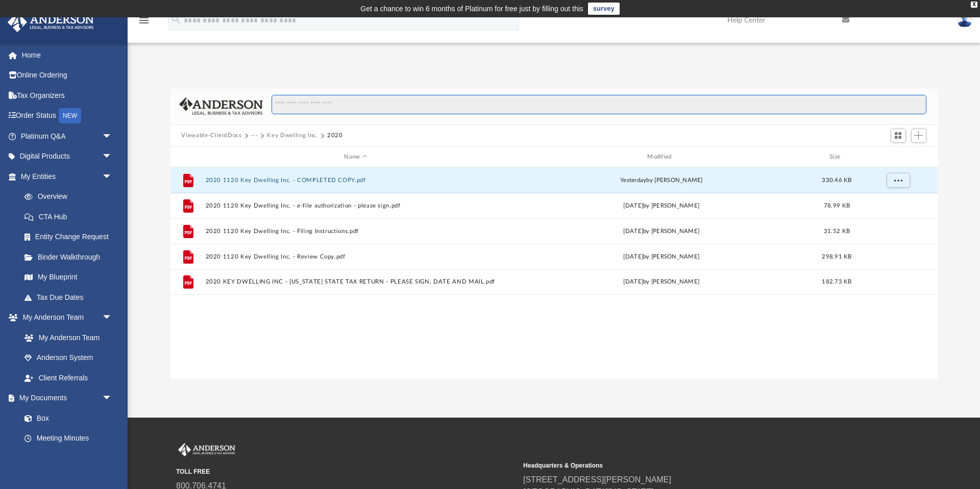
click at [925, 101] on input "Search files and folders" at bounding box center [599, 104] width 654 height 19
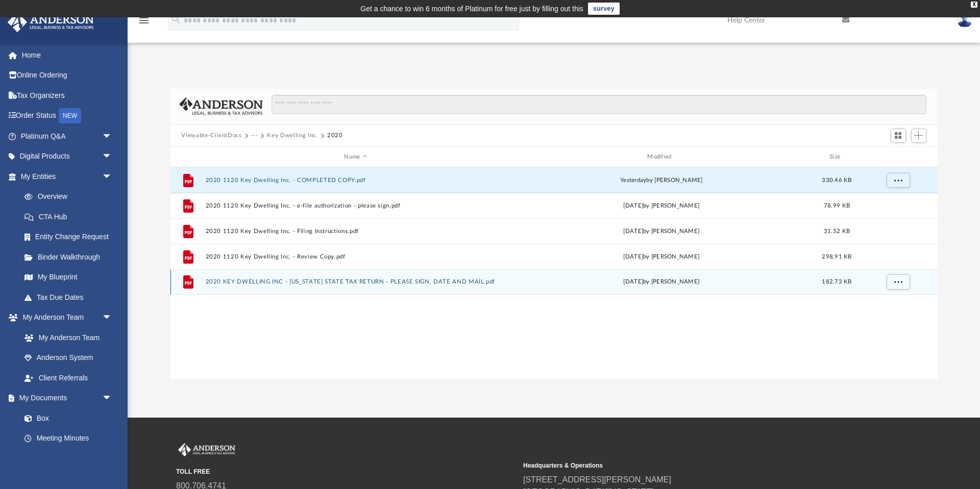
click at [328, 284] on button "2020 KEY DWELLING INC - [US_STATE] STATE TAX RETURN - PLEASE SIGN, DATE AND MAI…" at bounding box center [355, 282] width 301 height 7
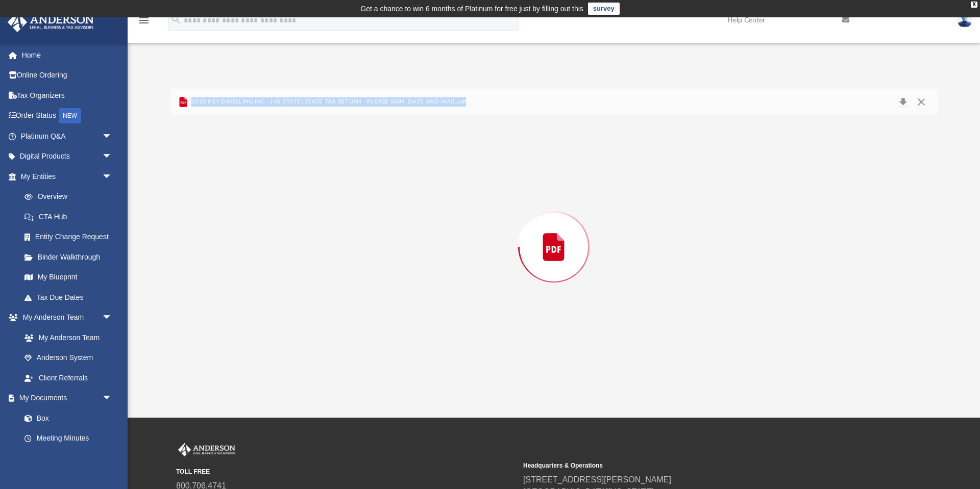
click at [328, 284] on div "Preview" at bounding box center [553, 246] width 767 height 263
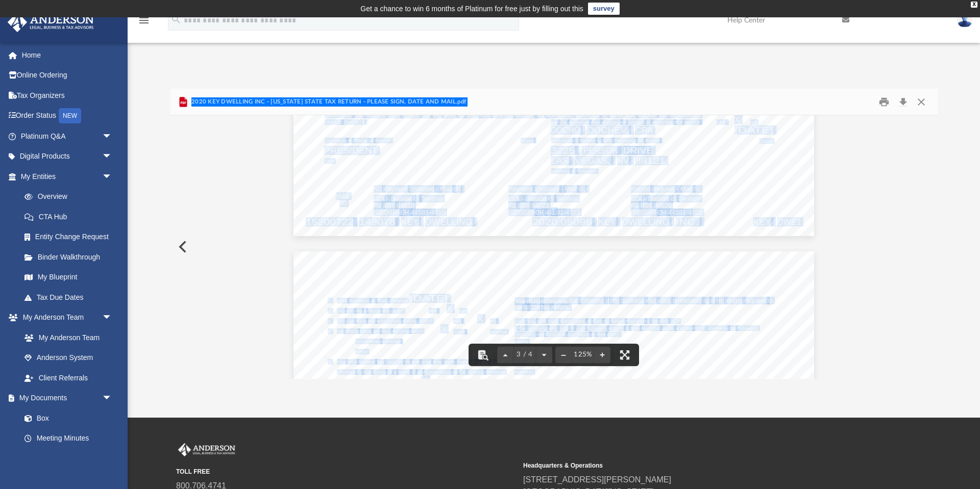
scroll to position [1261, 0]
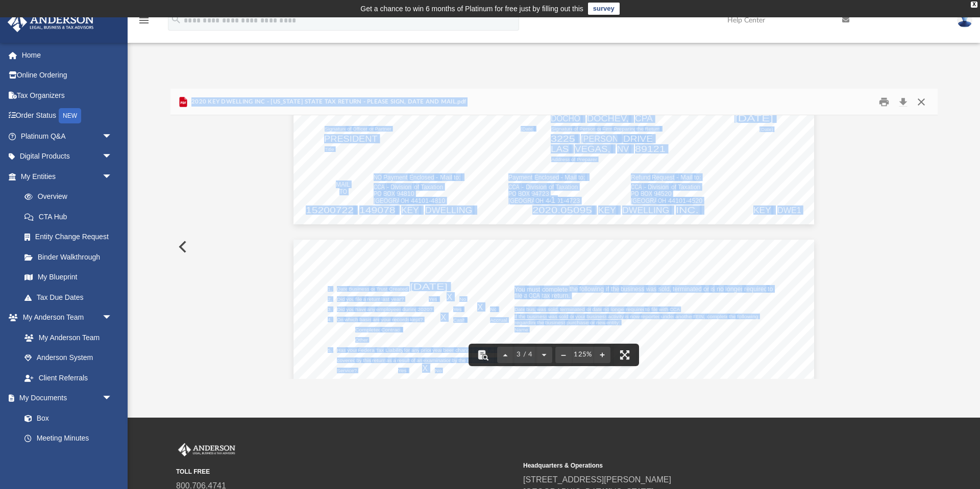
click at [922, 106] on button "Close" at bounding box center [921, 102] width 18 height 16
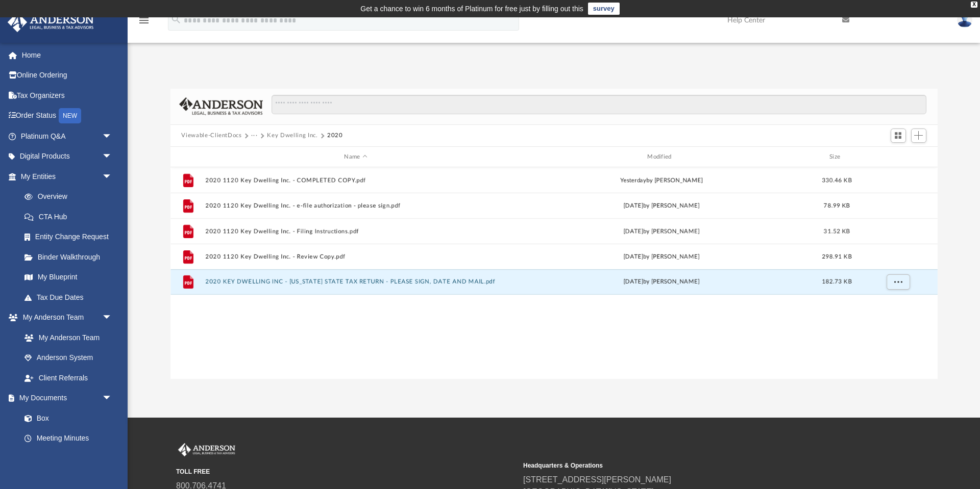
click at [253, 136] on button "···" at bounding box center [254, 135] width 7 height 9
click at [232, 135] on button "Viewable-ClientDocs" at bounding box center [211, 135] width 60 height 9
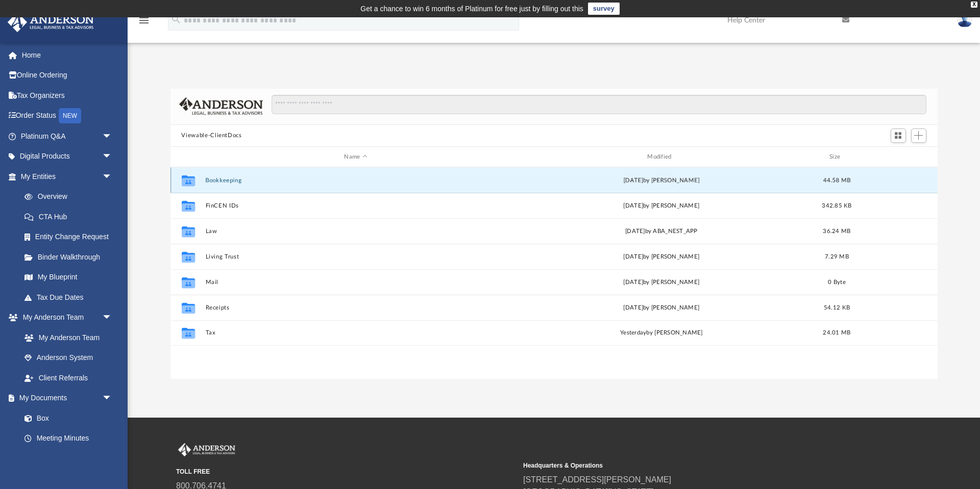
click at [217, 178] on button "Bookkeeping" at bounding box center [355, 180] width 301 height 7
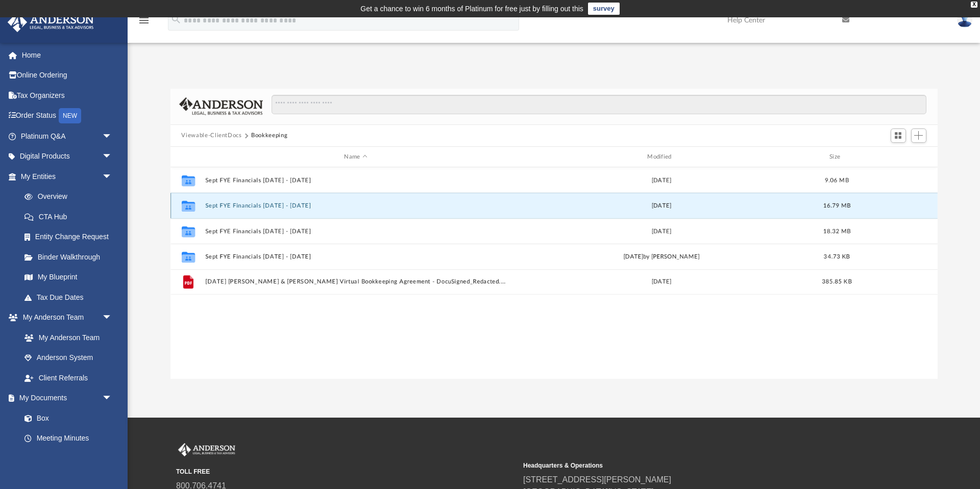
click at [282, 204] on button "Sept FYE Financials 2021 - 2022" at bounding box center [355, 206] width 301 height 7
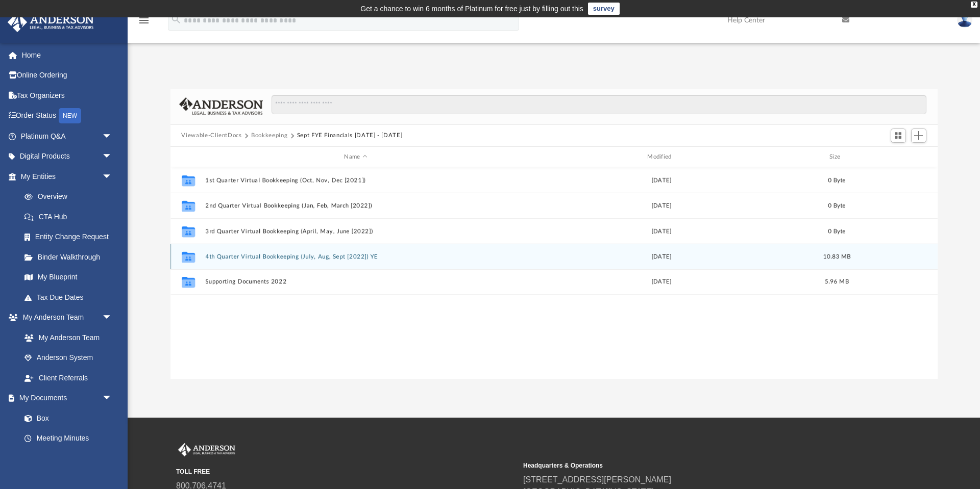
click at [272, 254] on button "4th Quarter Virtual Bookkeeping (July, Aug, Sept [2022]) YE" at bounding box center [355, 257] width 301 height 7
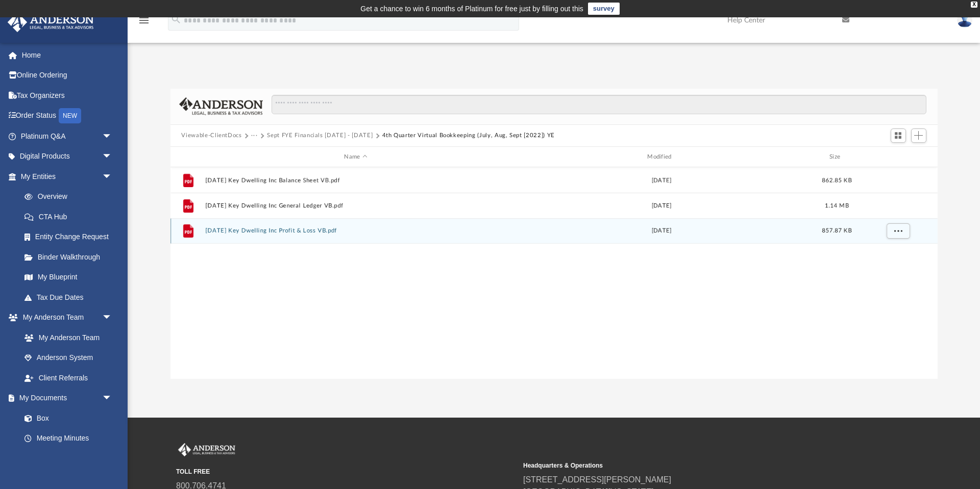
click at [292, 232] on button "2022.09.30 Key Dwelling Inc Profit & Loss VB.pdf" at bounding box center [355, 231] width 301 height 7
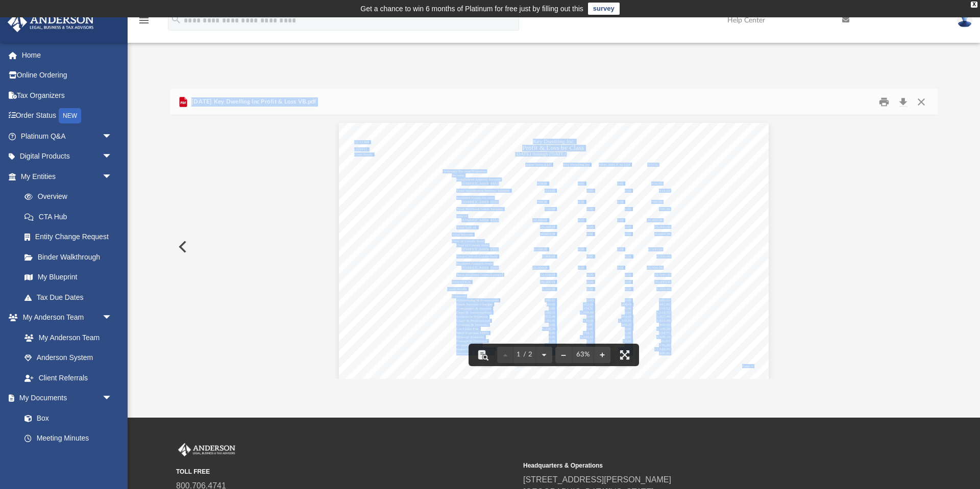
click at [631, 222] on div "Anew Story LLC Key Dwelling Inc NBH 3881 E 42 LLC TOTAL Ordinary Income/Expense…" at bounding box center [554, 253] width 430 height 261
click at [727, 258] on div "Anew Story LLC Key Dwelling Inc NBH 3881 E 42 LLC TOTAL Ordinary Income/Expense…" at bounding box center [554, 253] width 430 height 261
click at [332, 237] on div "Anew Story LLC Key Dwelling Inc NBH 3881 E 42 LLC TOTAL Ordinary Income/Expense…" at bounding box center [553, 391] width 767 height 552
click at [448, 221] on div "Anew Story LLC Key Dwelling Inc NBH 3881 E 42 LLC TOTAL Ordinary Income/Expense…" at bounding box center [554, 253] width 430 height 261
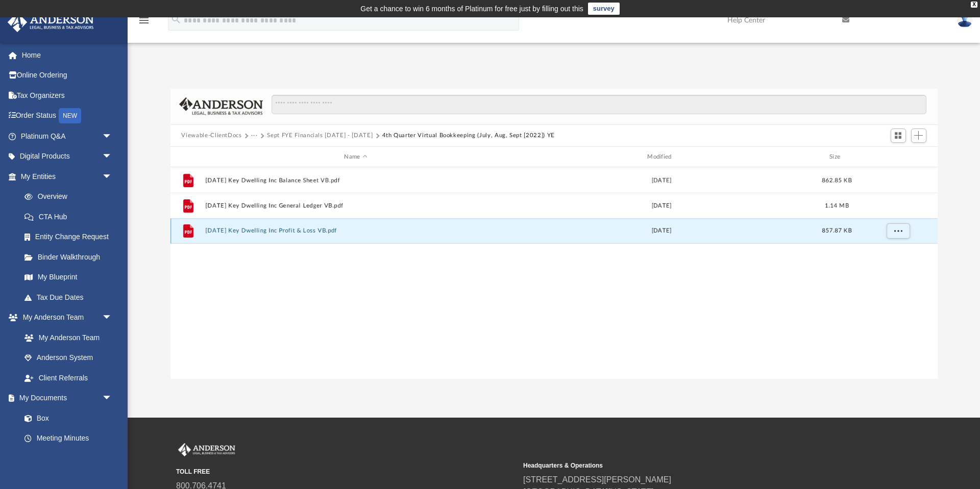
click at [295, 232] on button "2022.09.30 Key Dwelling Inc Profit & Loss VB.pdf" at bounding box center [355, 231] width 301 height 7
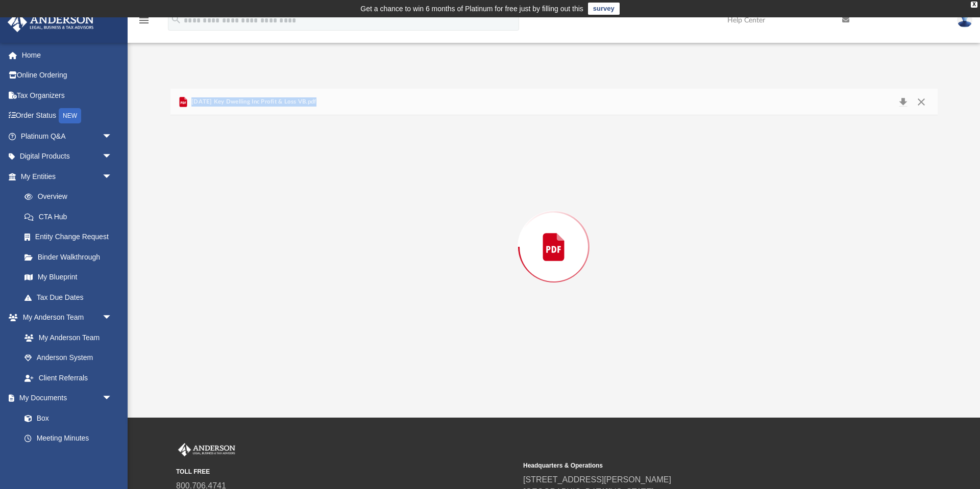
click at [295, 232] on div "Preview" at bounding box center [553, 246] width 767 height 263
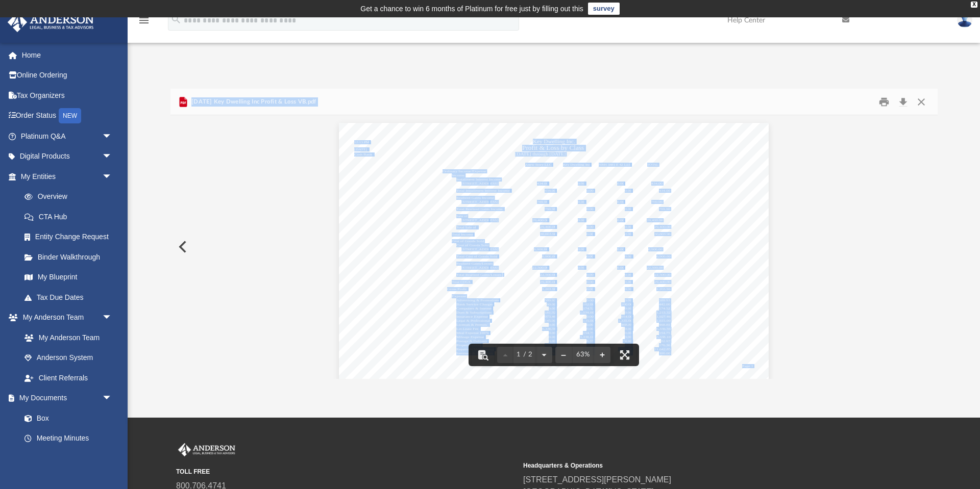
scroll to position [166, 0]
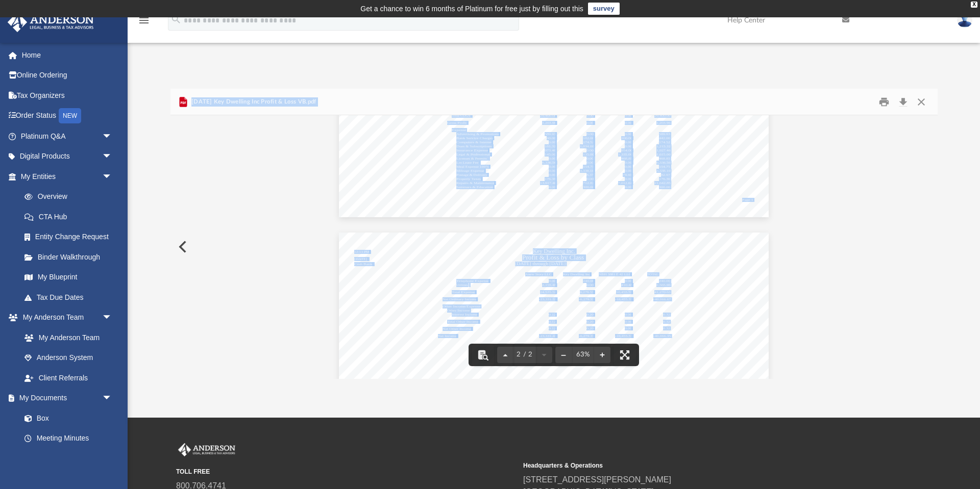
click at [358, 104] on div "2022.09.30 Key Dwelling Inc Profit & Loss VB.pdf" at bounding box center [553, 102] width 767 height 27
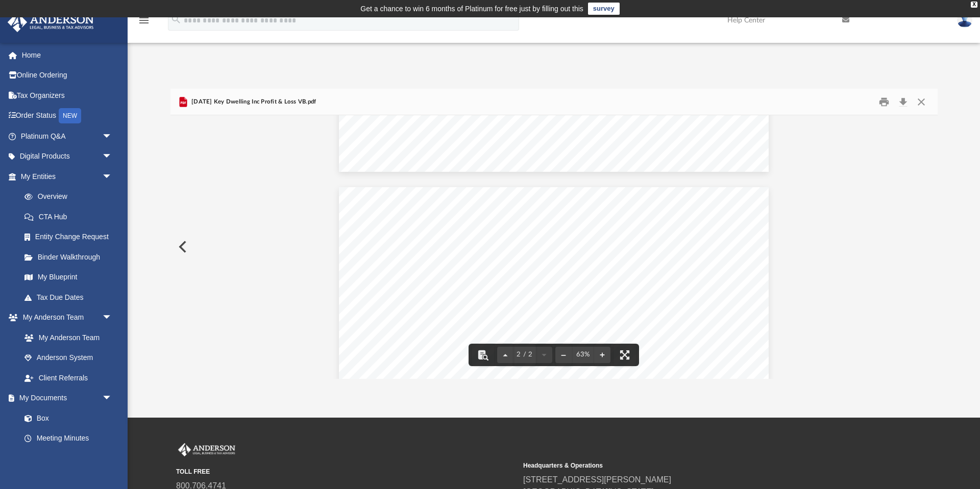
scroll to position [248, 0]
click at [186, 247] on button "Preview" at bounding box center [181, 247] width 22 height 29
click at [918, 102] on button "Close" at bounding box center [921, 102] width 18 height 16
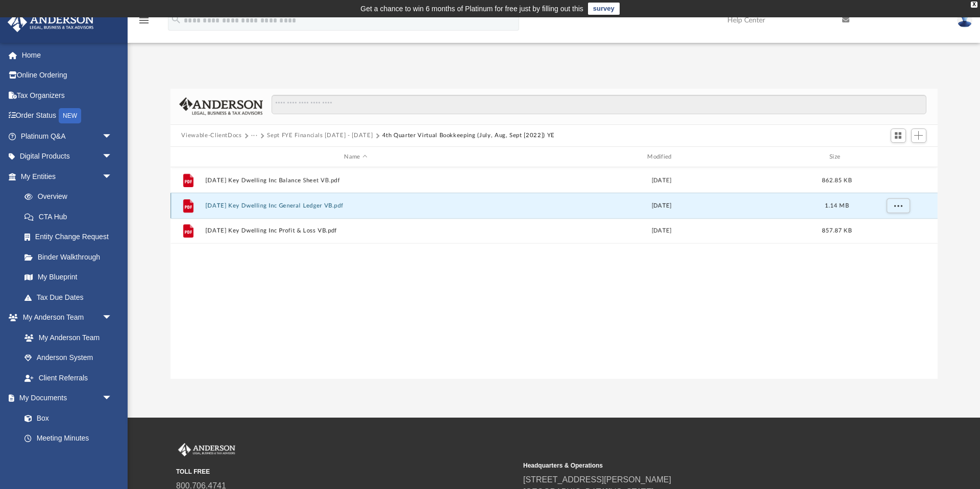
click at [308, 204] on button "2022.09.30 Key Dwelling Inc General Ledger VB.pdf" at bounding box center [355, 206] width 301 height 7
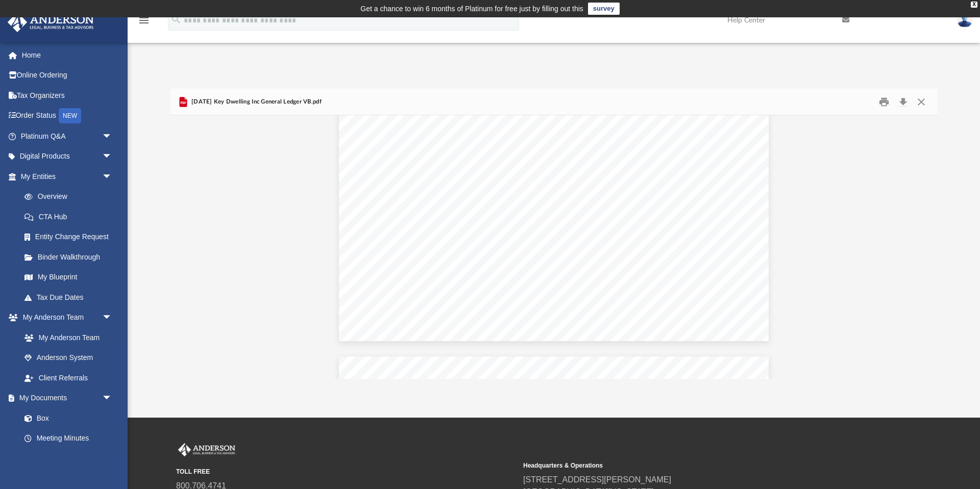
scroll to position [108, 0]
click at [918, 104] on button "Close" at bounding box center [921, 102] width 18 height 16
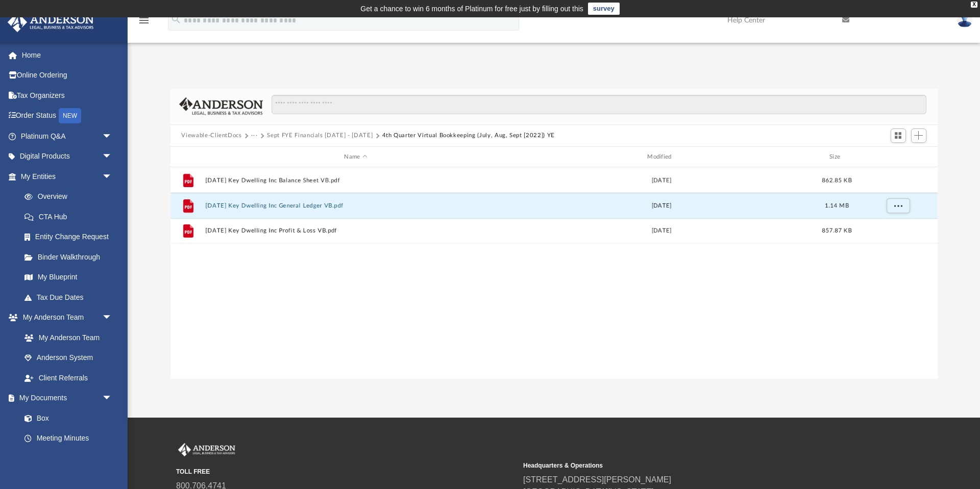
click at [222, 135] on button "Viewable-ClientDocs" at bounding box center [211, 135] width 60 height 9
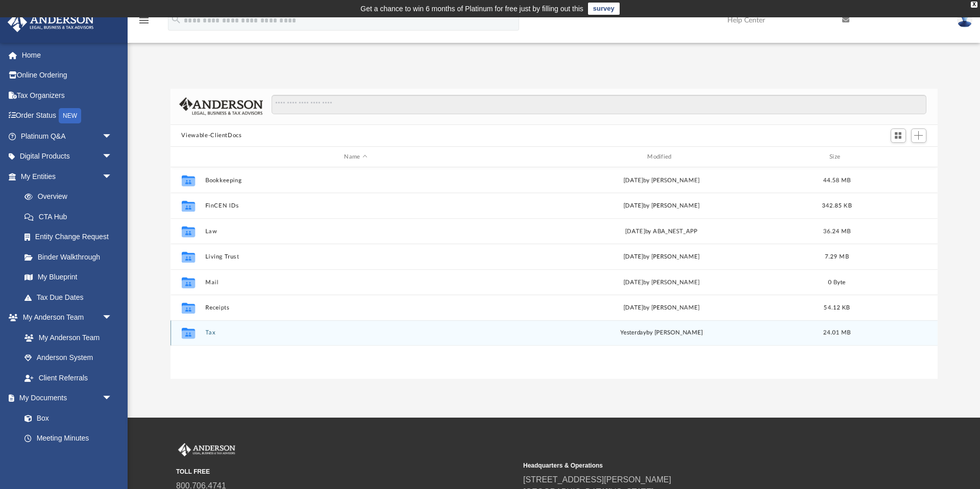
click at [211, 335] on button "Tax" at bounding box center [355, 333] width 301 height 7
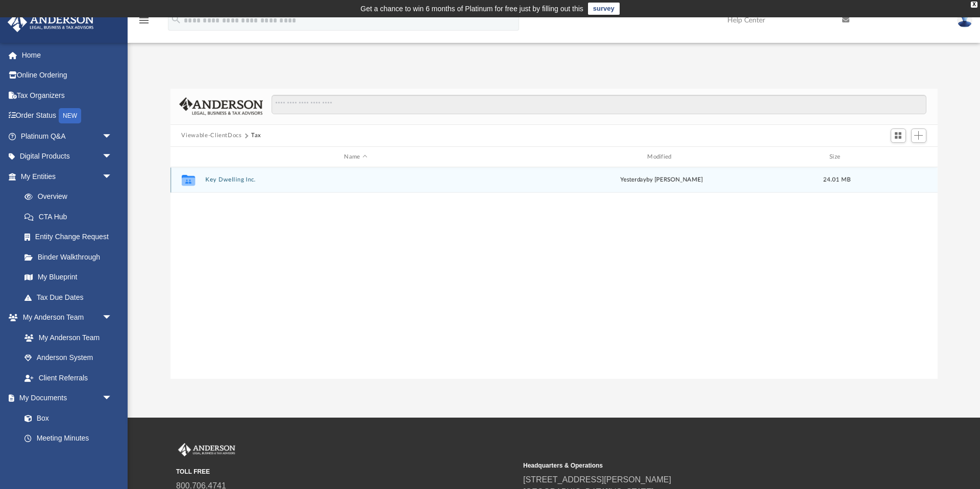
click at [225, 175] on div "Collaborated Folder Key Dwelling Inc. [DATE] by [PERSON_NAME] 24.01 MB" at bounding box center [553, 180] width 767 height 26
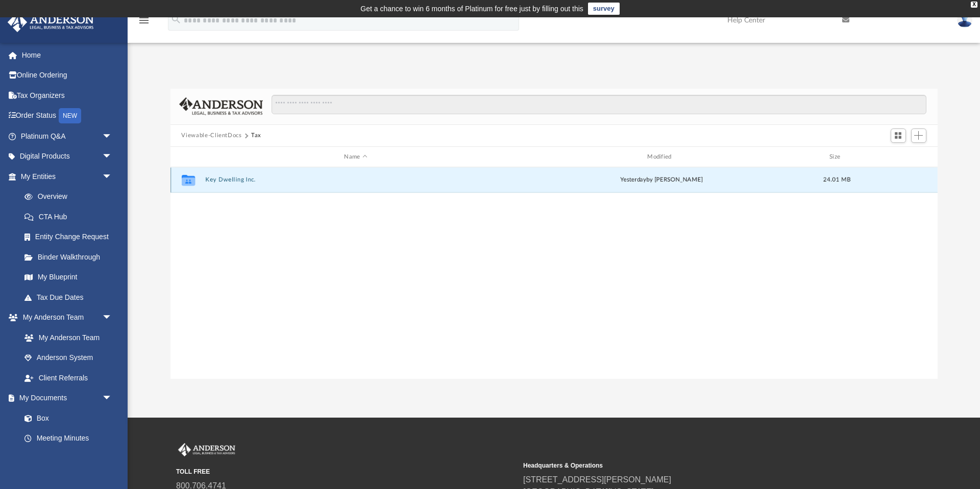
click at [235, 178] on button "Key Dwelling Inc." at bounding box center [355, 180] width 301 height 7
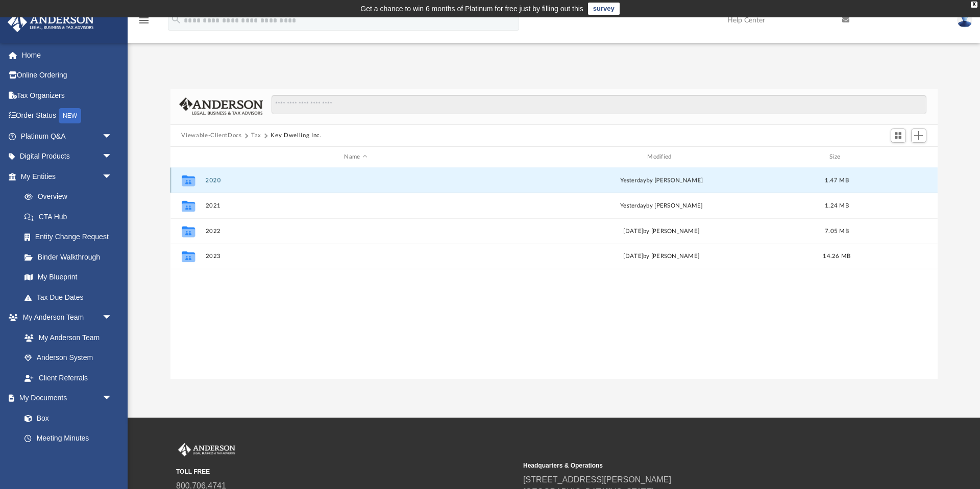
click at [217, 180] on button "2020" at bounding box center [355, 180] width 301 height 7
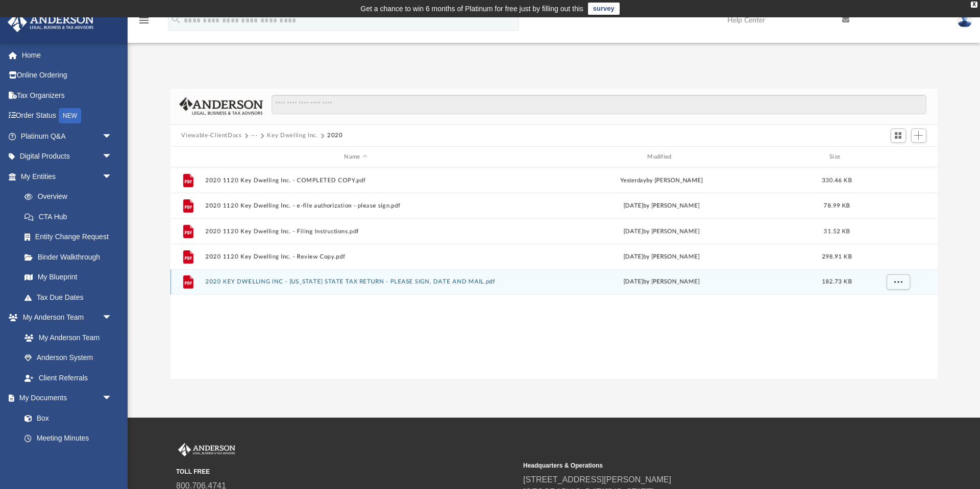
click at [348, 281] on button "2020 KEY DWELLING INC - [US_STATE] STATE TAX RETURN - PLEASE SIGN, DATE AND MAI…" at bounding box center [355, 282] width 301 height 7
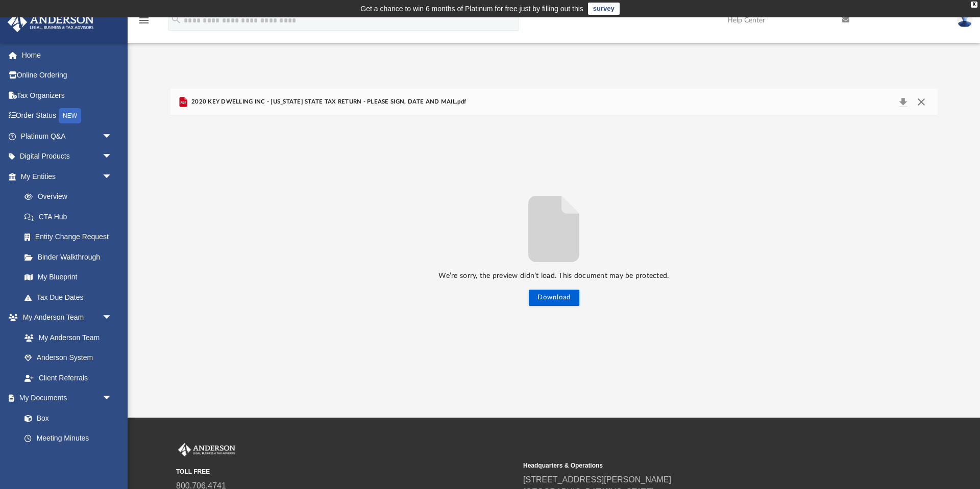
click at [923, 100] on button "Close" at bounding box center [921, 102] width 18 height 14
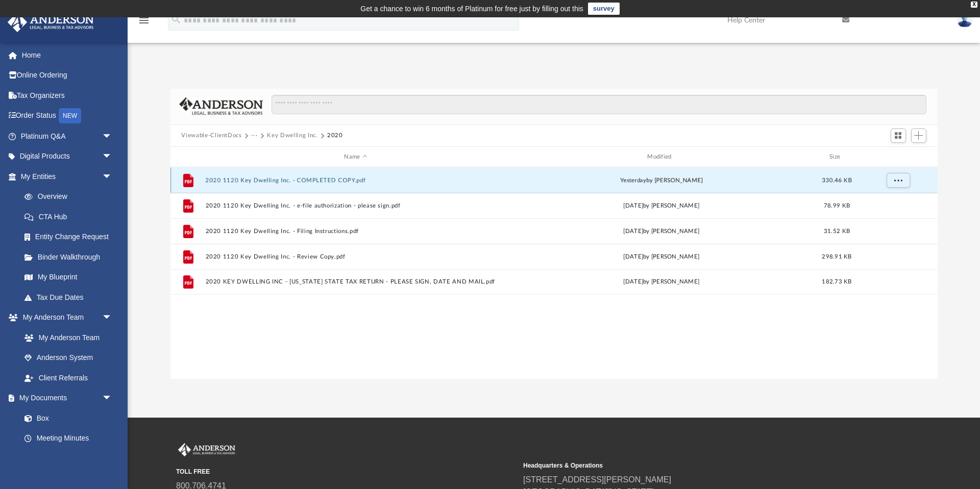
click at [296, 179] on button "2020 1120 Key Dwelling Inc. - COMPLETED COPY.pdf" at bounding box center [355, 180] width 301 height 7
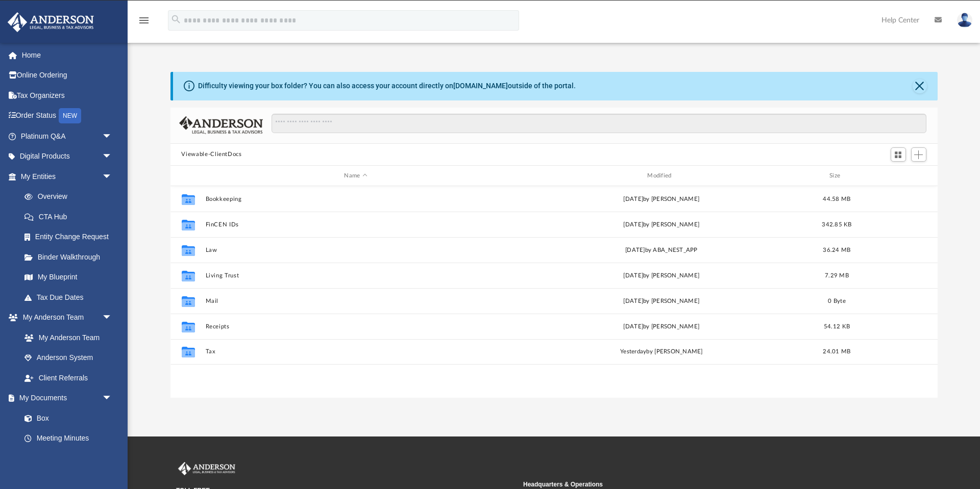
scroll to position [232, 767]
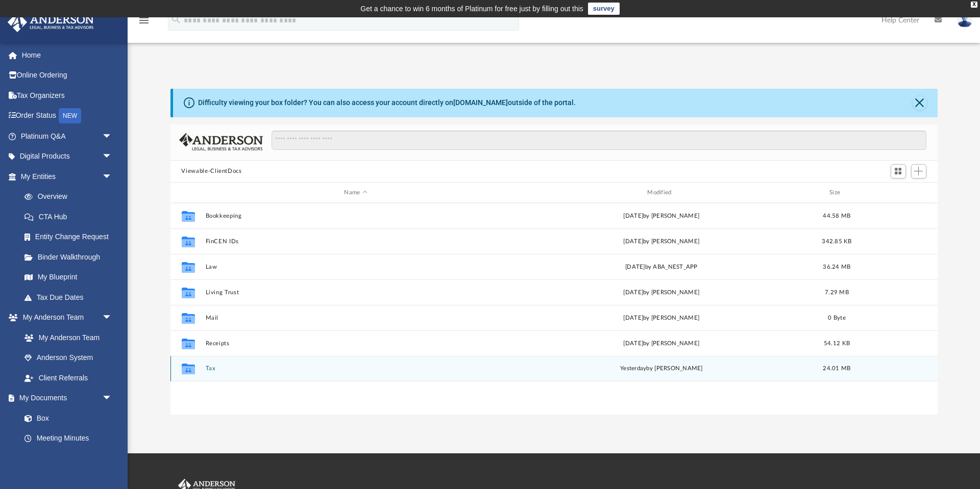
click at [207, 368] on button "Tax" at bounding box center [355, 369] width 301 height 7
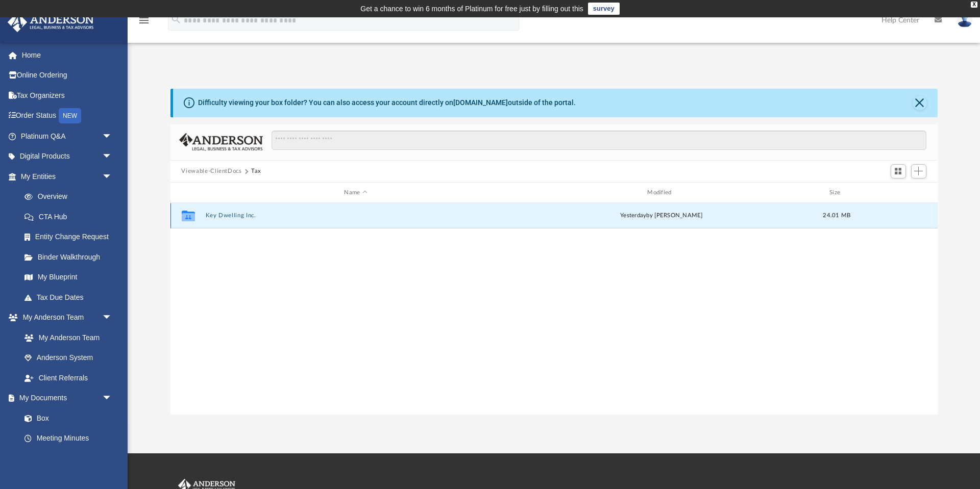
click at [230, 213] on button "Key Dwelling Inc." at bounding box center [355, 216] width 301 height 7
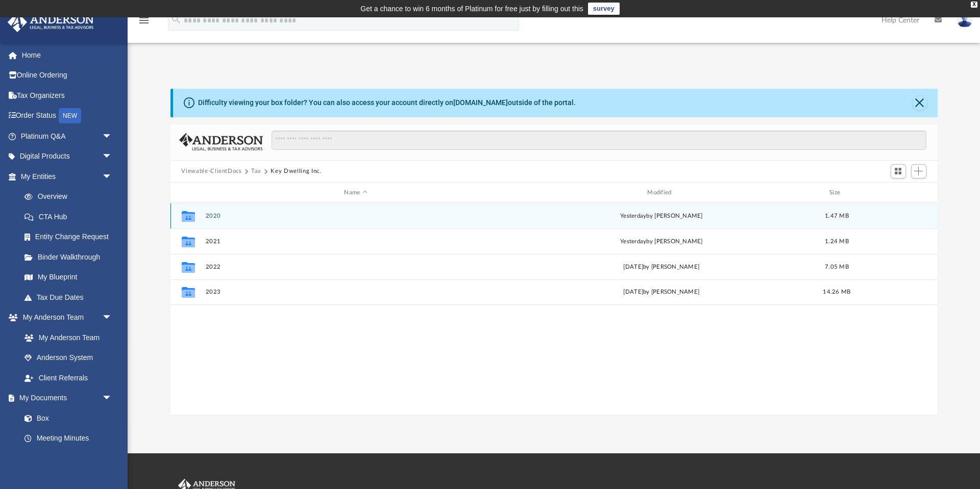
click at [205, 212] on div "Collaborated Folder 2020 [DATE] by [PERSON_NAME] 1.47 MB" at bounding box center [553, 216] width 767 height 26
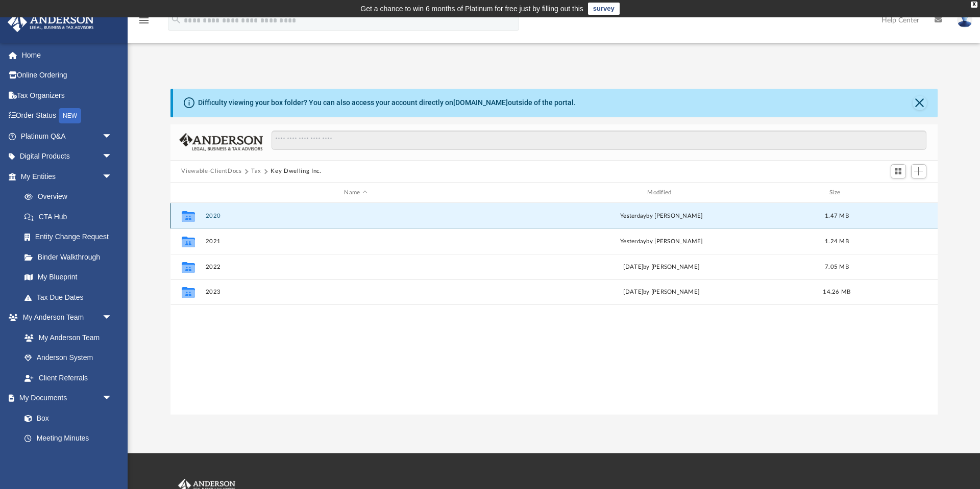
click at [211, 215] on button "2020" at bounding box center [355, 216] width 301 height 7
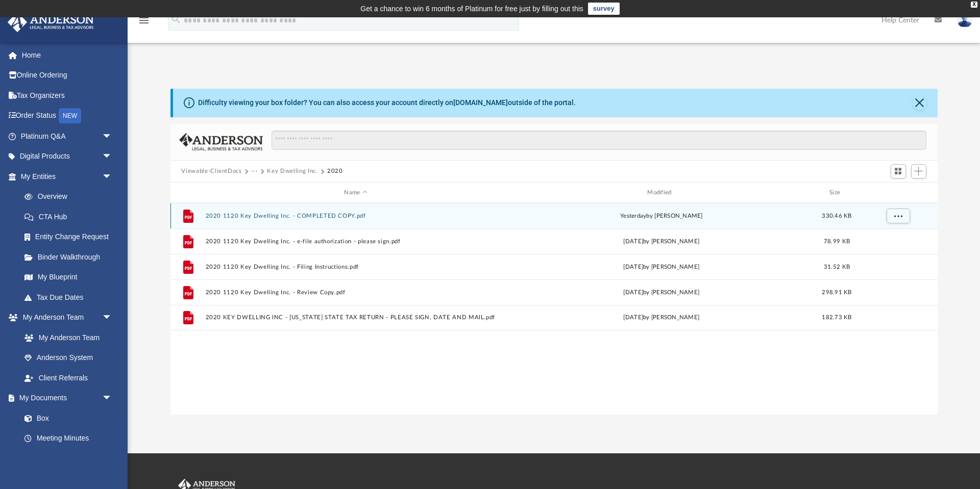
click at [283, 215] on button "2020 1120 Key Dwelling Inc. - COMPLETED COPY.pdf" at bounding box center [355, 216] width 301 height 7
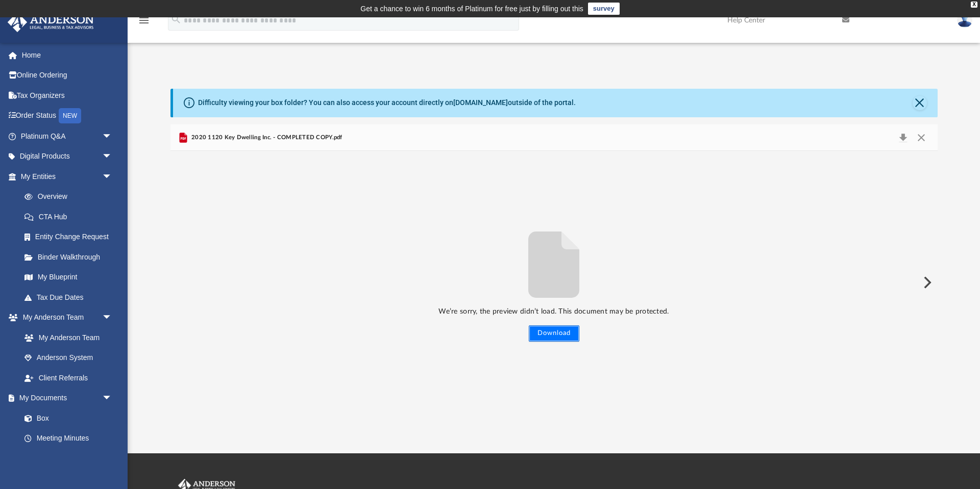
click at [555, 330] on button "Download" at bounding box center [554, 334] width 51 height 16
click at [917, 101] on button "Close" at bounding box center [919, 103] width 14 height 14
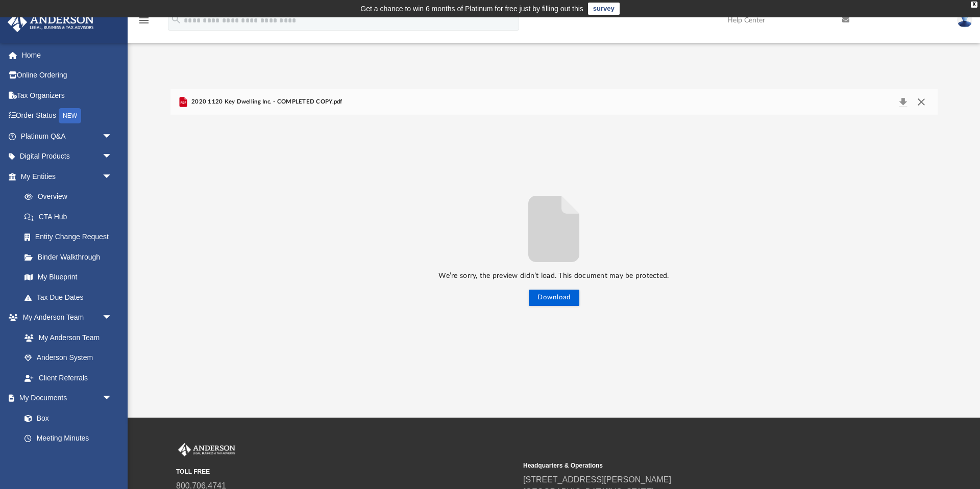
click at [918, 102] on button "Close" at bounding box center [921, 102] width 18 height 14
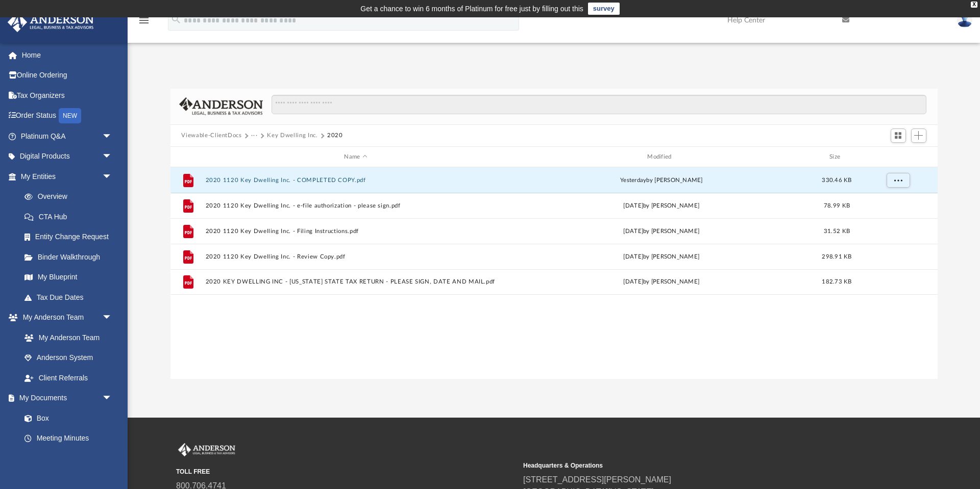
click at [288, 135] on button "Key Dwelling Inc." at bounding box center [292, 135] width 51 height 9
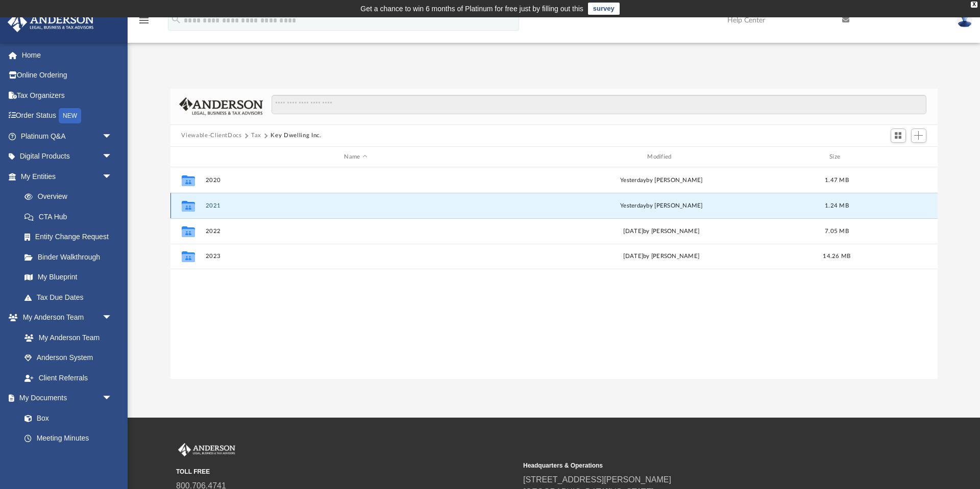
click at [213, 206] on button "2021" at bounding box center [355, 206] width 301 height 7
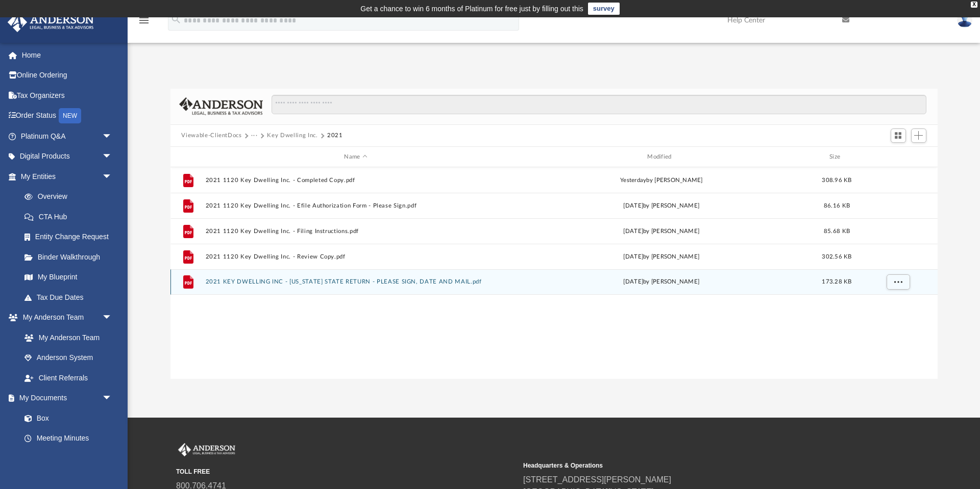
click at [294, 282] on button "2021 KEY DWELLING INC - [US_STATE] STATE RETURN - PLEASE SIGN, DATE AND MAIL.pdf" at bounding box center [355, 282] width 301 height 7
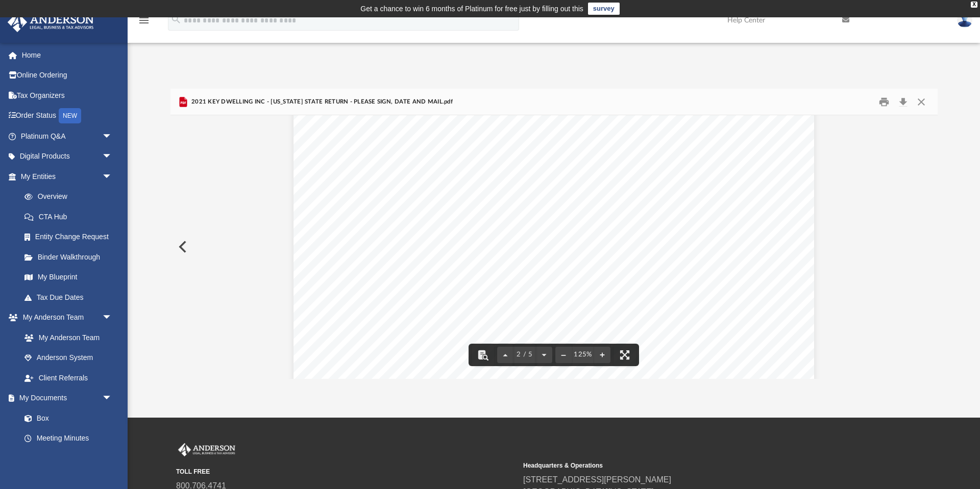
scroll to position [723, 0]
click at [906, 103] on button "Download" at bounding box center [903, 102] width 18 height 16
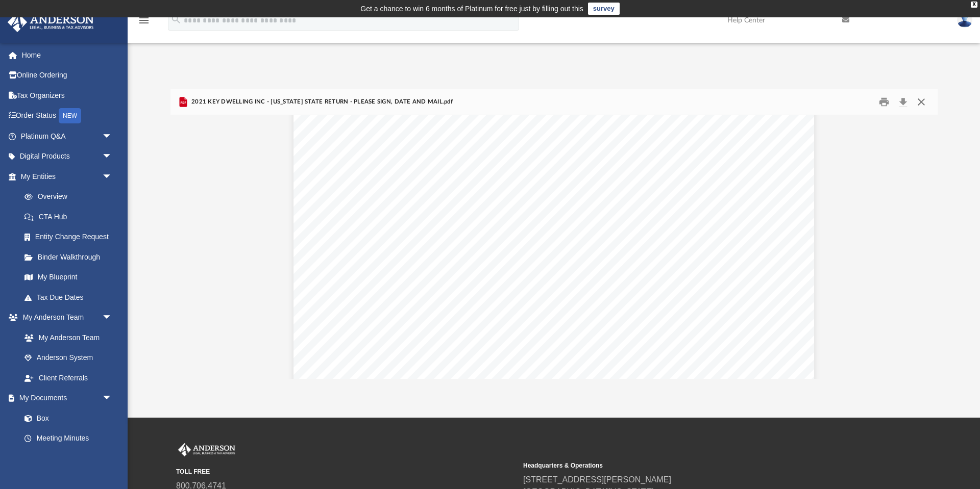
click at [924, 105] on button "Close" at bounding box center [921, 102] width 18 height 16
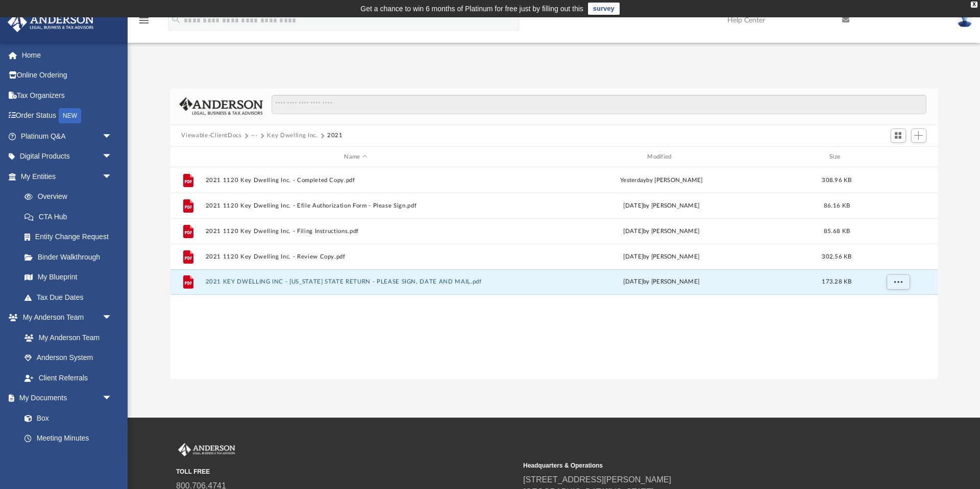
click at [282, 135] on button "Key Dwelling Inc." at bounding box center [292, 135] width 51 height 9
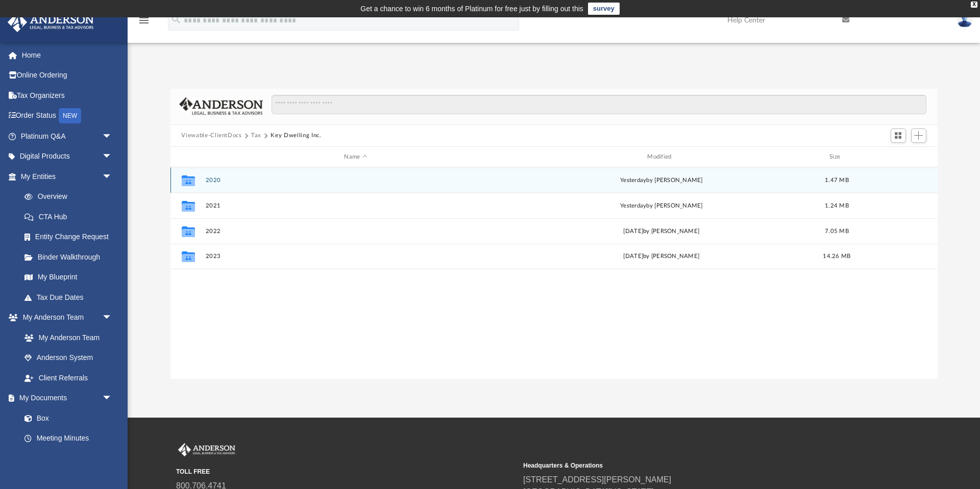
click at [215, 176] on div "Collaborated Folder 2020 [DATE] by [PERSON_NAME] 1.47 MB" at bounding box center [553, 180] width 767 height 26
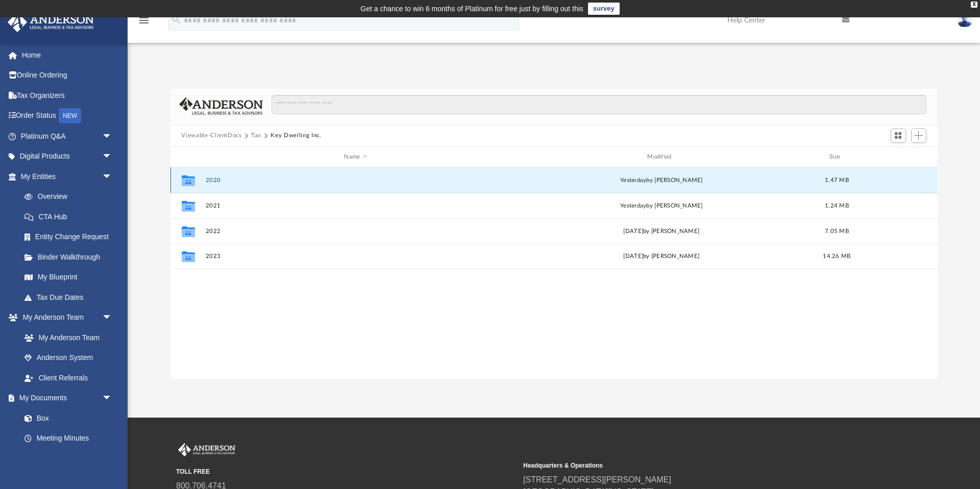
click at [215, 177] on button "2020" at bounding box center [355, 180] width 301 height 7
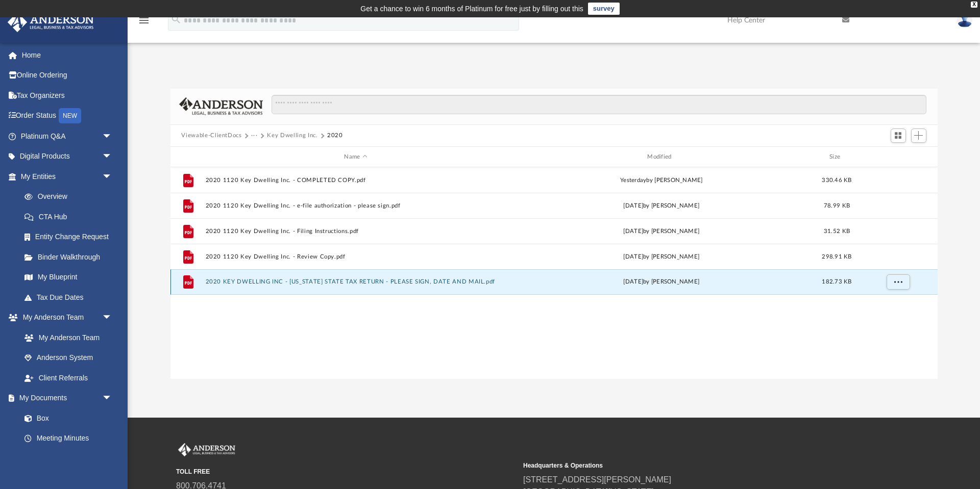
click at [335, 280] on button "2020 KEY DWELLING INC - [US_STATE] STATE TAX RETURN - PLEASE SIGN, DATE AND MAI…" at bounding box center [355, 282] width 301 height 7
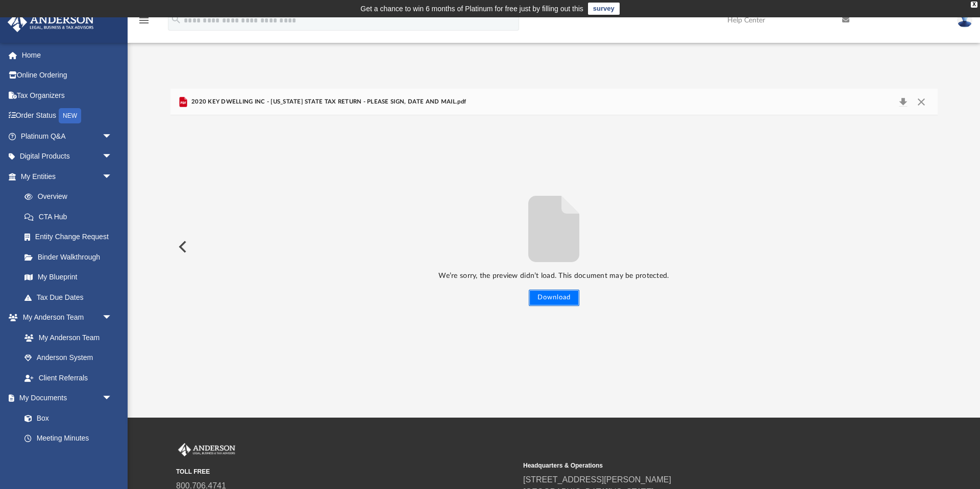
click at [561, 300] on button "Download" at bounding box center [554, 298] width 51 height 16
click at [965, 24] on img at bounding box center [964, 20] width 15 height 15
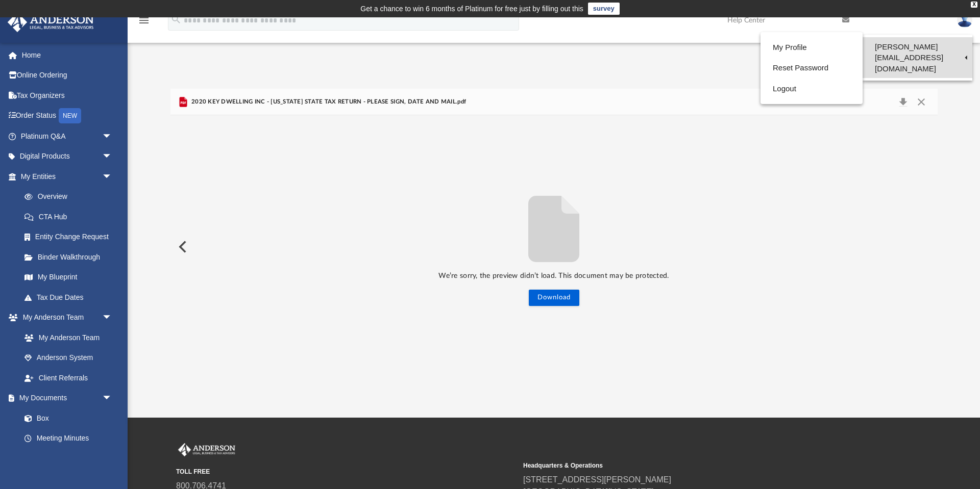
click at [935, 50] on link "[PERSON_NAME][EMAIL_ADDRESS][DOMAIN_NAME]" at bounding box center [917, 57] width 110 height 41
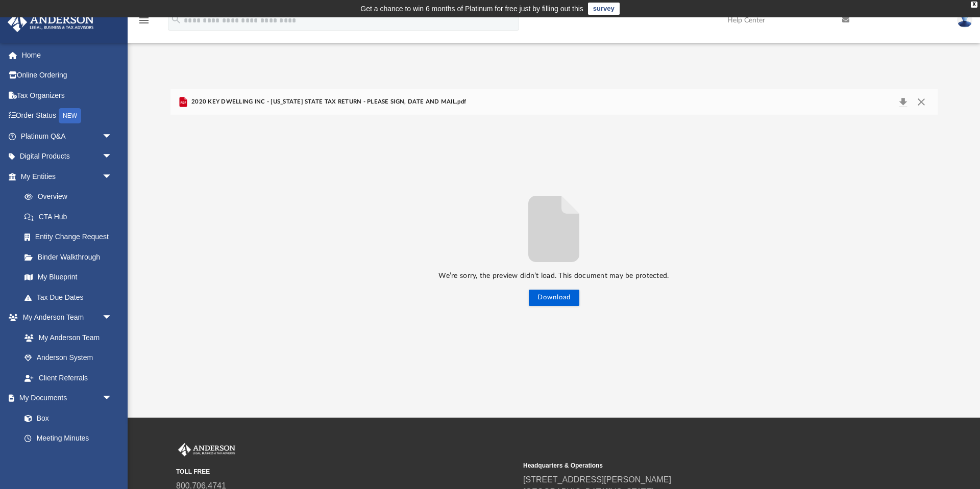
click at [965, 21] on img at bounding box center [964, 20] width 15 height 15
